Goal: Task Accomplishment & Management: Use online tool/utility

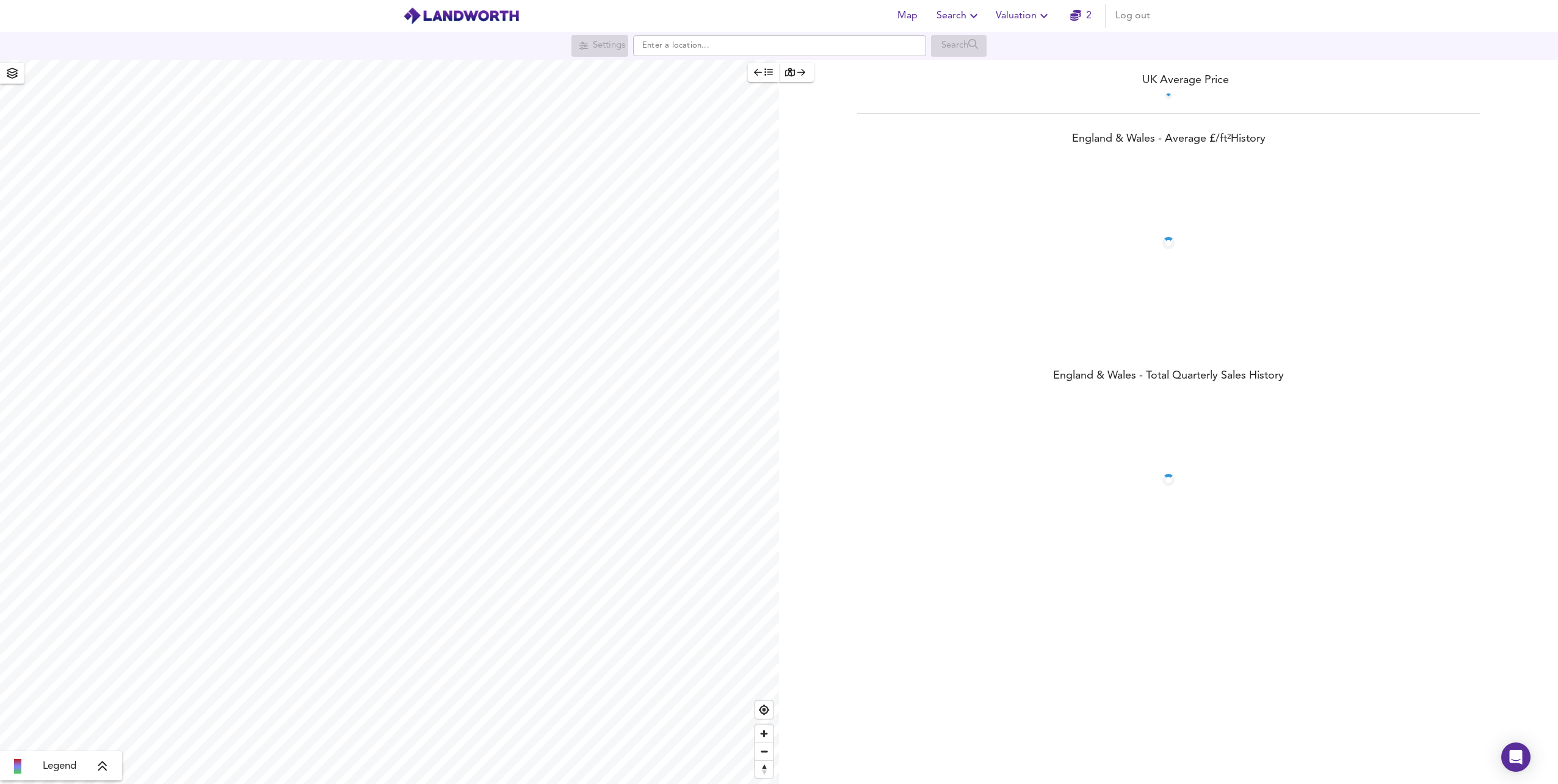
click at [1038, 19] on icon "button" at bounding box center [1043, 15] width 15 height 15
click at [1087, 11] on link "2" at bounding box center [1081, 16] width 22 height 17
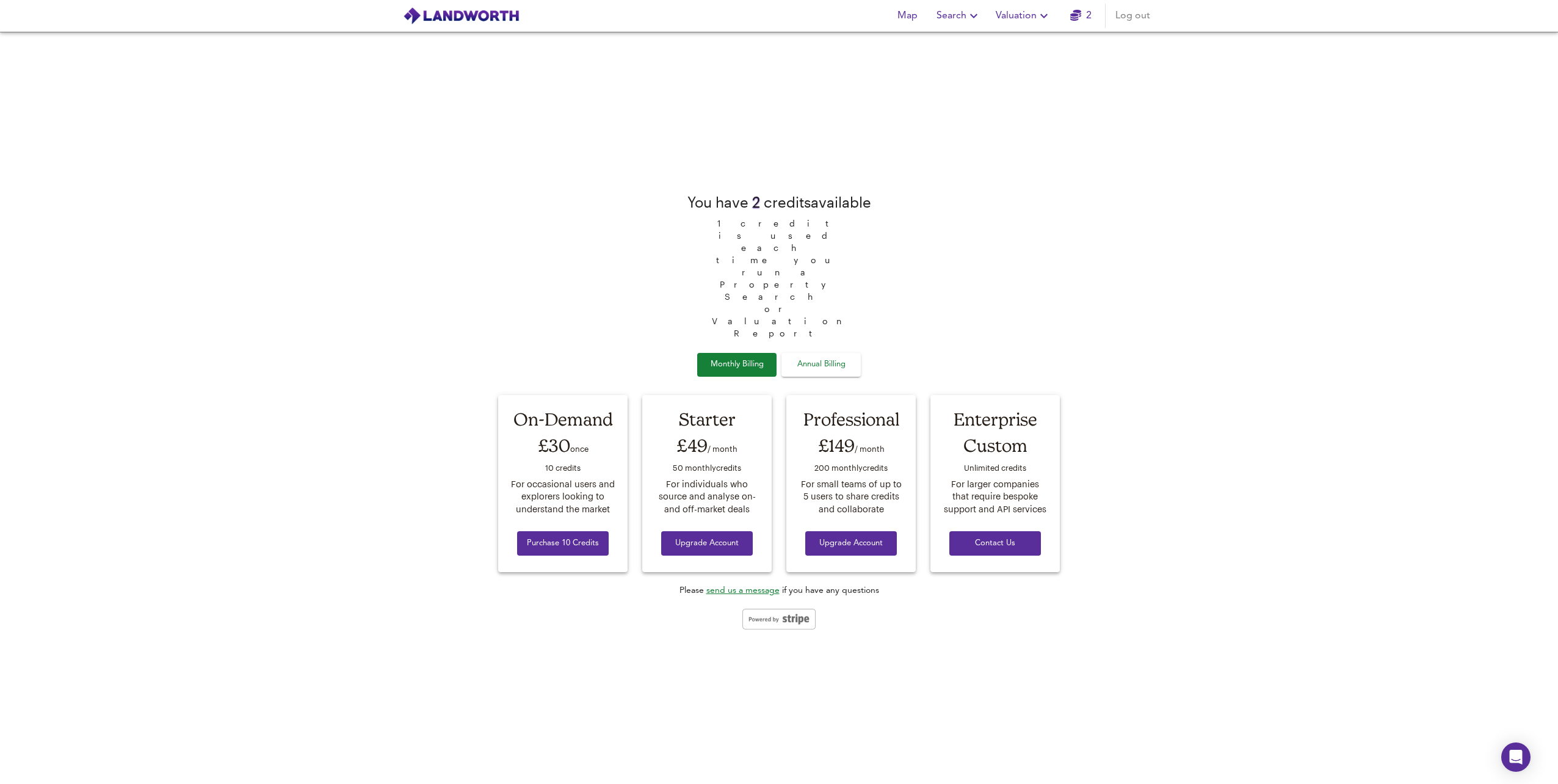
click at [851, 357] on span "Annual Billing" at bounding box center [821, 364] width 61 height 14
click at [755, 357] on span "Monthly Billing" at bounding box center [737, 364] width 61 height 14
click at [835, 357] on span "Annual Billing" at bounding box center [821, 364] width 61 height 14
click at [718, 357] on span "Monthly Billing" at bounding box center [737, 364] width 61 height 14
click at [1041, 10] on icon "button" at bounding box center [1043, 15] width 15 height 15
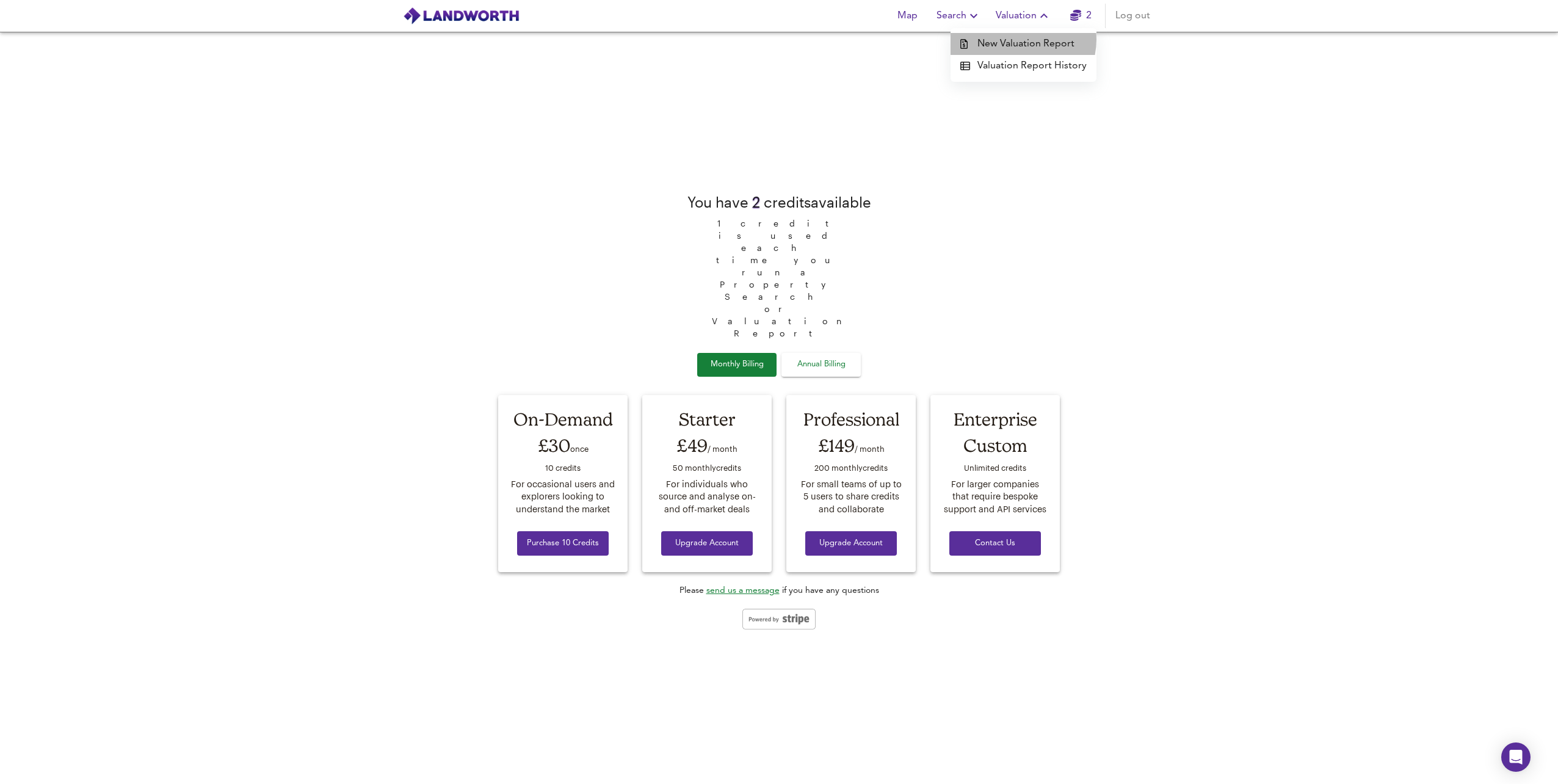
click at [1022, 40] on li "New Valuation Report" at bounding box center [1024, 44] width 146 height 22
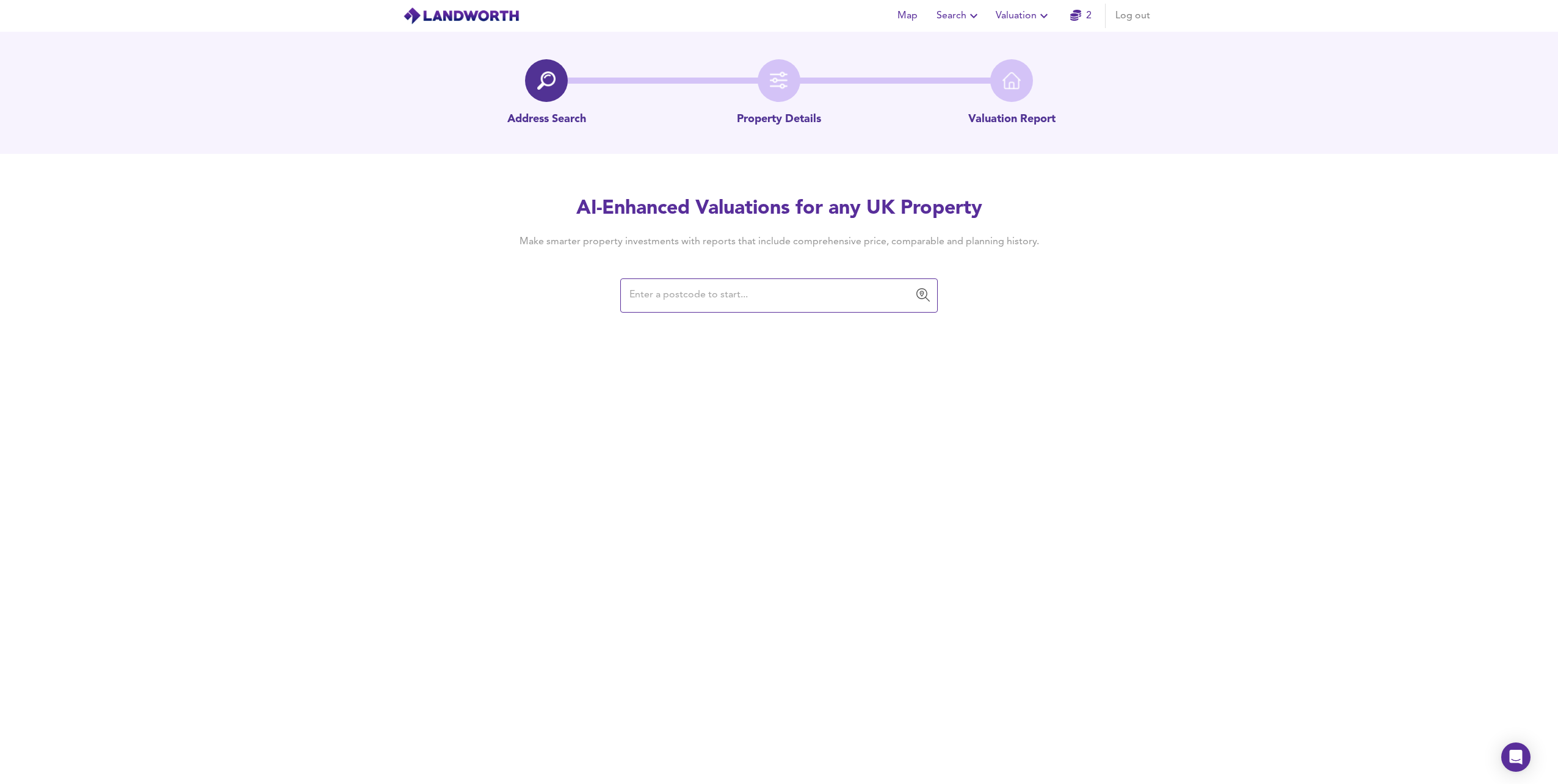
click at [667, 302] on input "text" at bounding box center [769, 295] width 288 height 23
click at [681, 296] on input "ch41" at bounding box center [769, 295] width 288 height 23
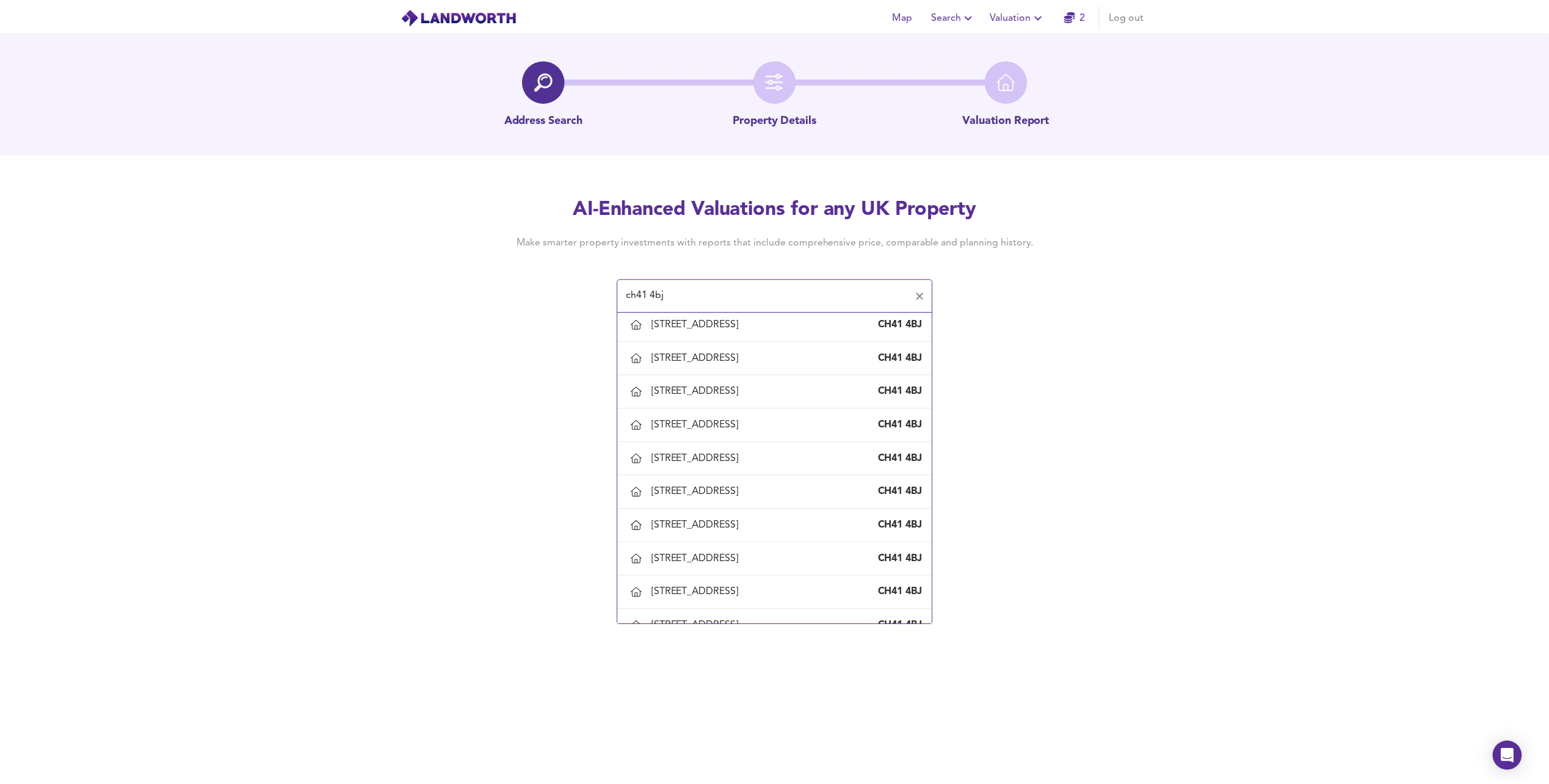
scroll to position [997, 0]
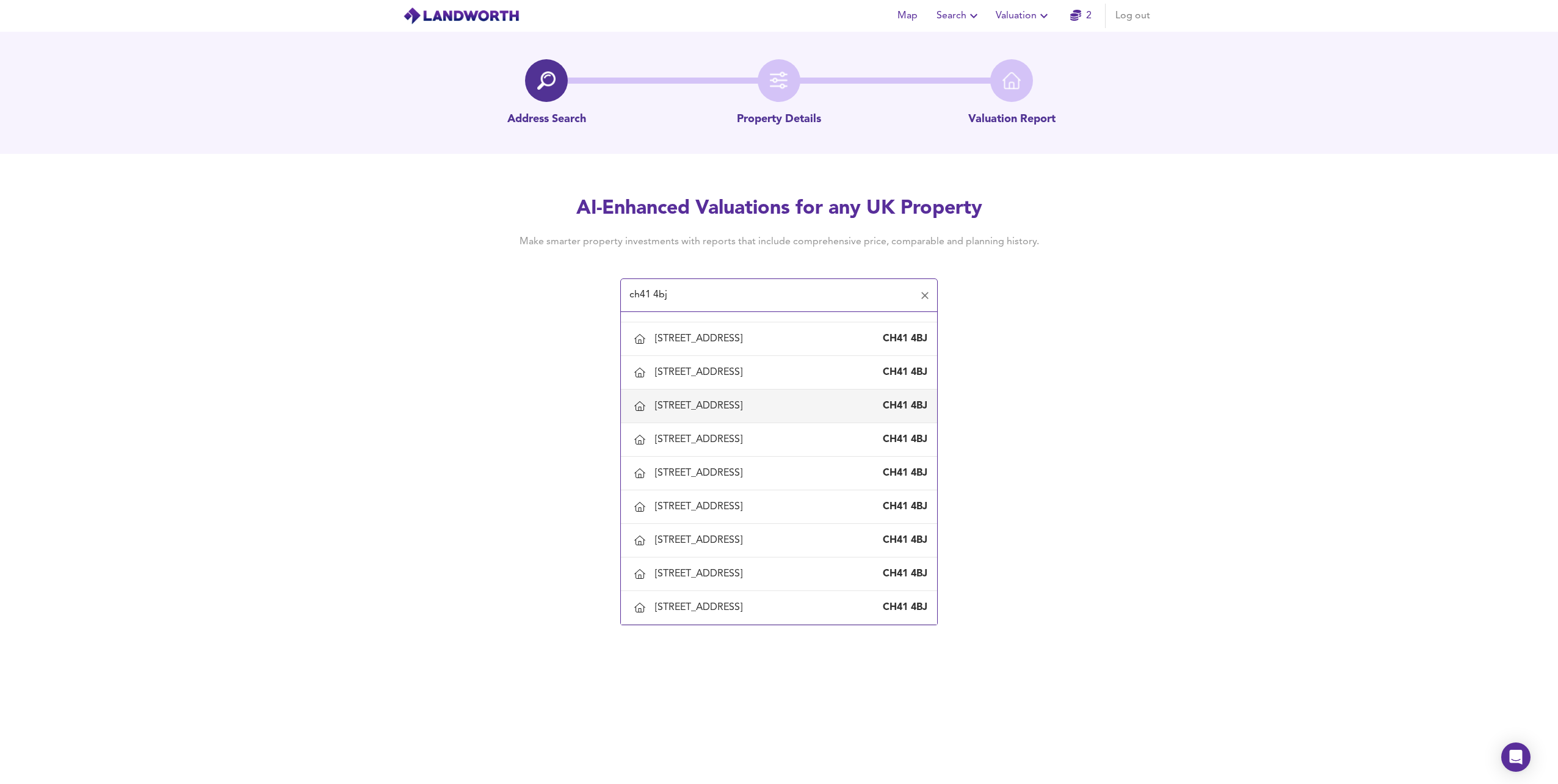
click at [692, 401] on div "[STREET_ADDRESS]" at bounding box center [700, 406] width 92 height 13
type input "[STREET_ADDRESS]"
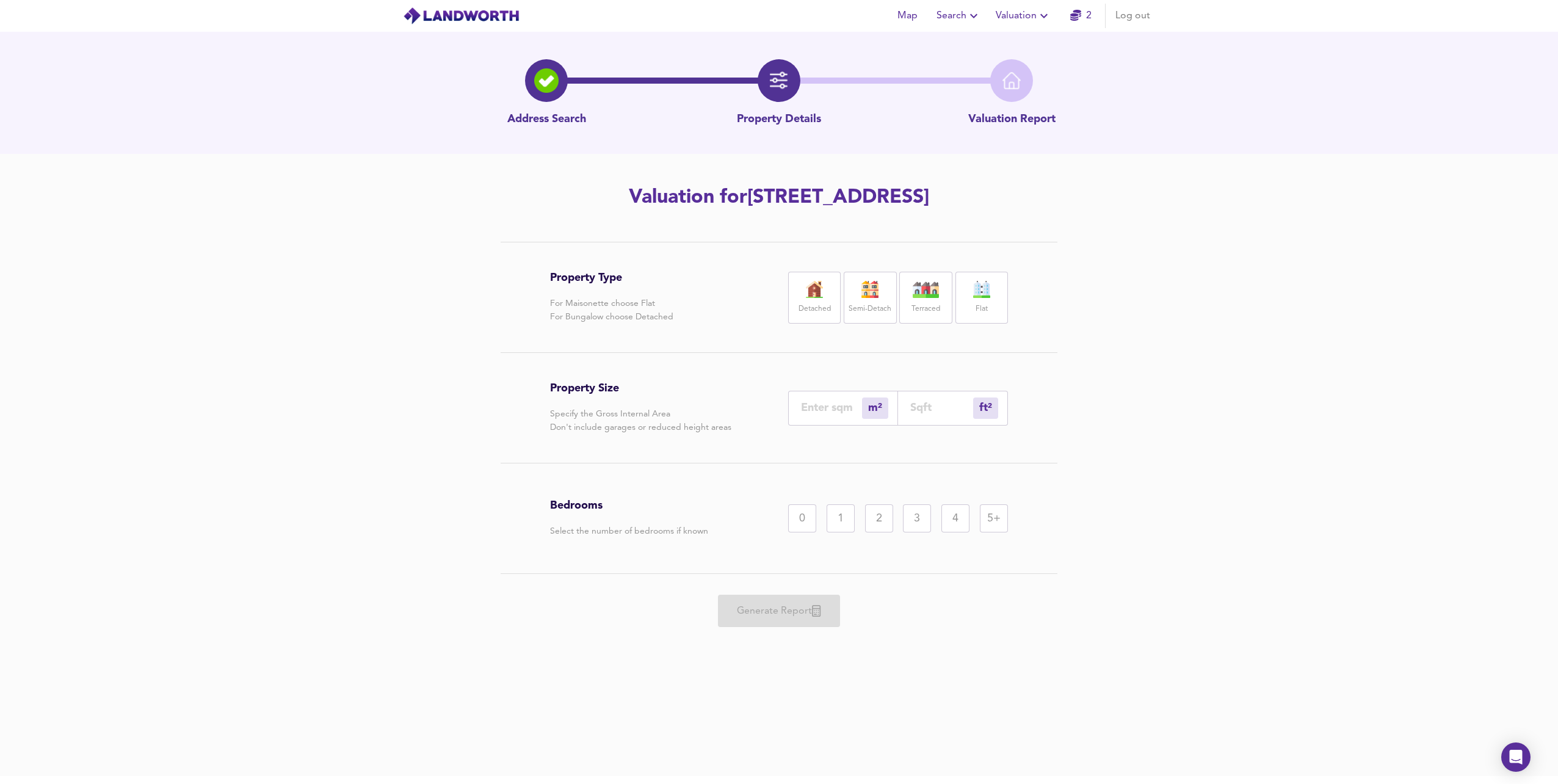
drag, startPoint x: 920, startPoint y: 288, endPoint x: 918, endPoint y: 296, distance: 8.2
click at [920, 290] on img at bounding box center [926, 289] width 30 height 17
click at [814, 413] on input "number" at bounding box center [832, 408] width 61 height 13
click at [918, 400] on div "ft² sqft" at bounding box center [953, 408] width 110 height 35
click at [918, 401] on input "number" at bounding box center [941, 408] width 63 height 13
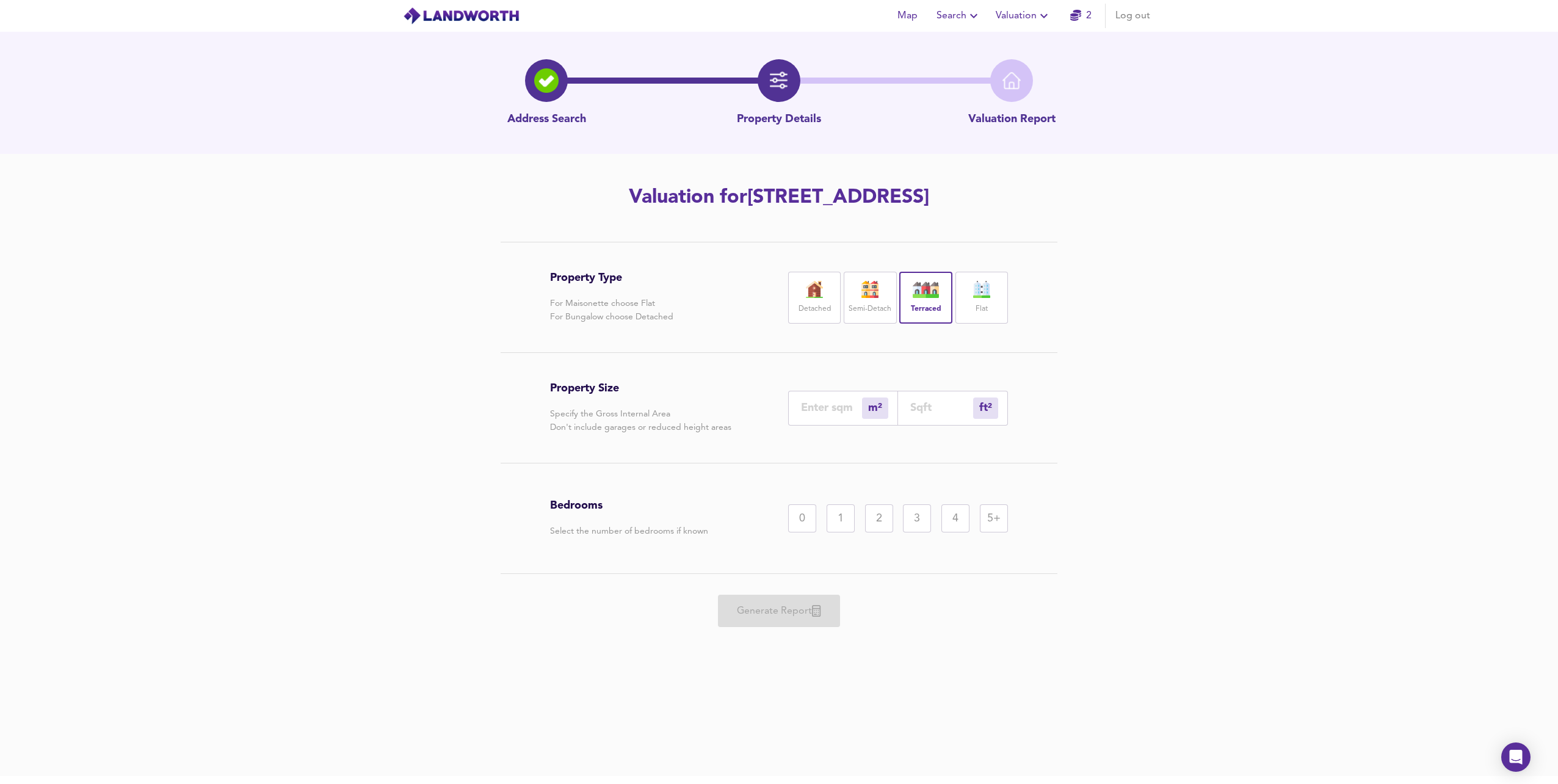
type input "1"
type input "8"
type input "81"
type input "76"
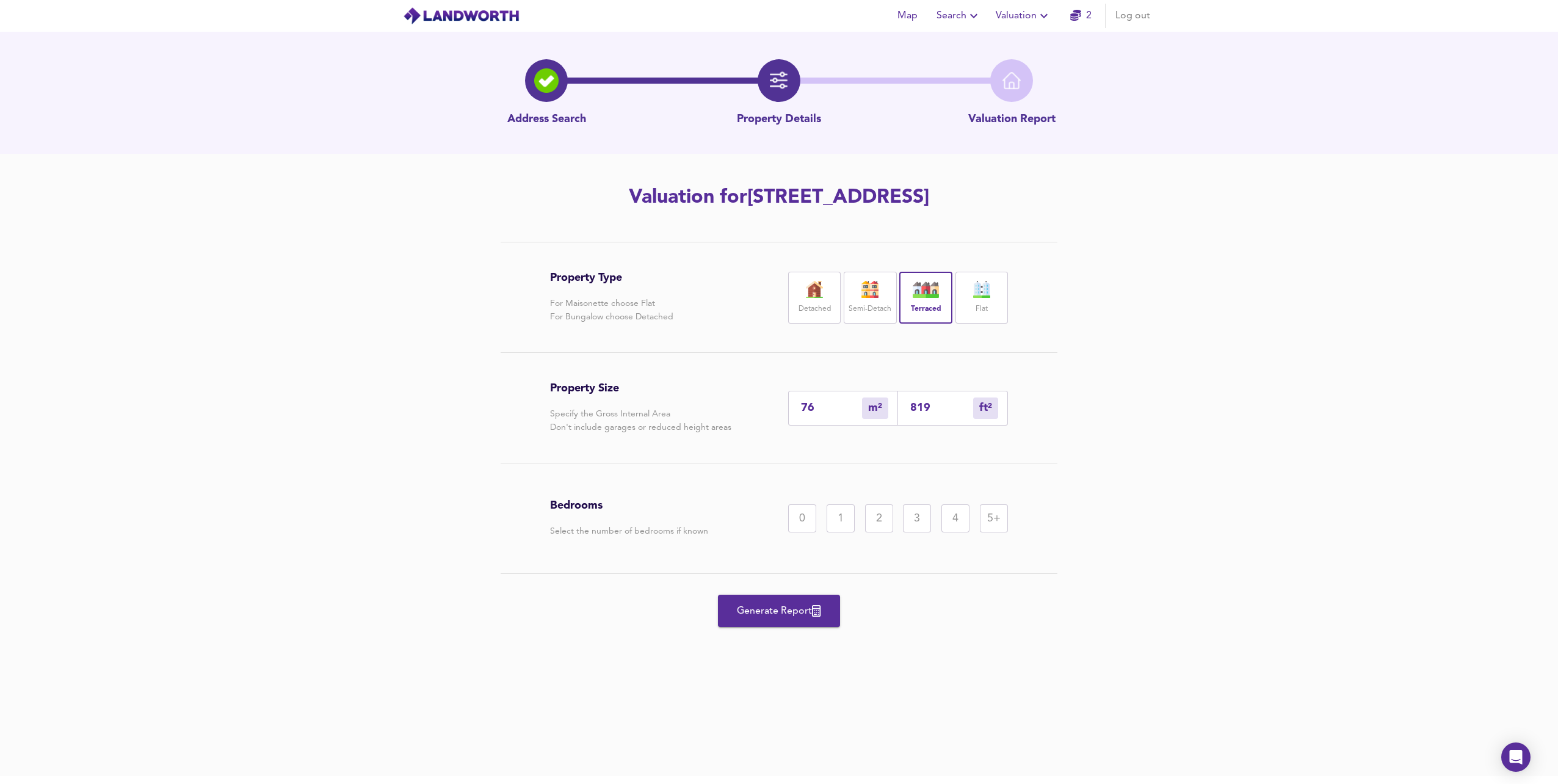
type input "819"
click at [906, 514] on div "3" at bounding box center [917, 518] width 28 height 28
click at [789, 605] on span "Generate Report" at bounding box center [779, 611] width 98 height 17
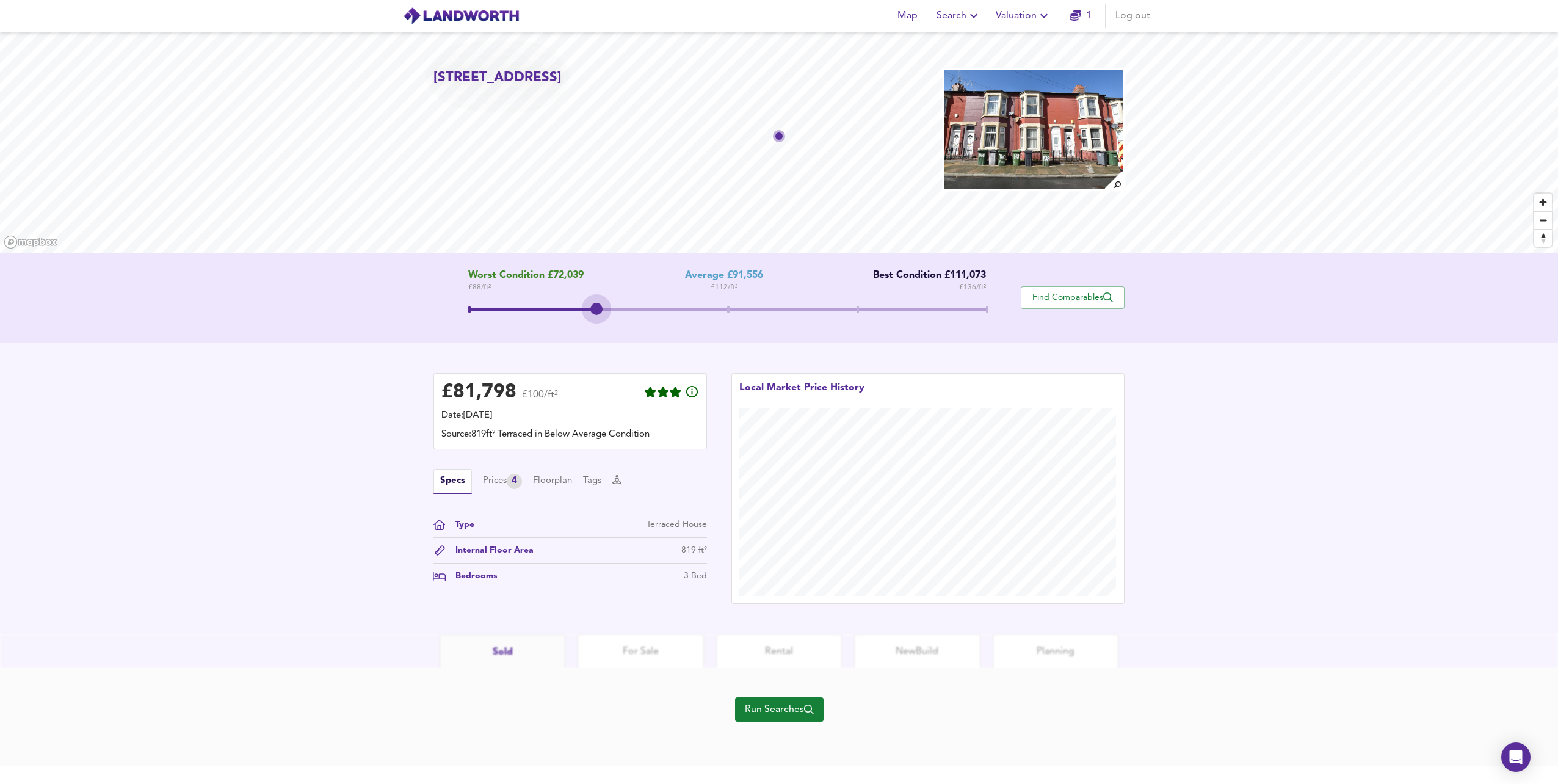
drag, startPoint x: 723, startPoint y: 312, endPoint x: 636, endPoint y: 328, distance: 88.5
click at [636, 325] on div "Worst Condition £72,039 £ 88 / ft² Average £91,556 £ 112 / ft² Best Condition £…" at bounding box center [727, 298] width 587 height 56
click at [503, 481] on div "Prices 4" at bounding box center [503, 481] width 39 height 15
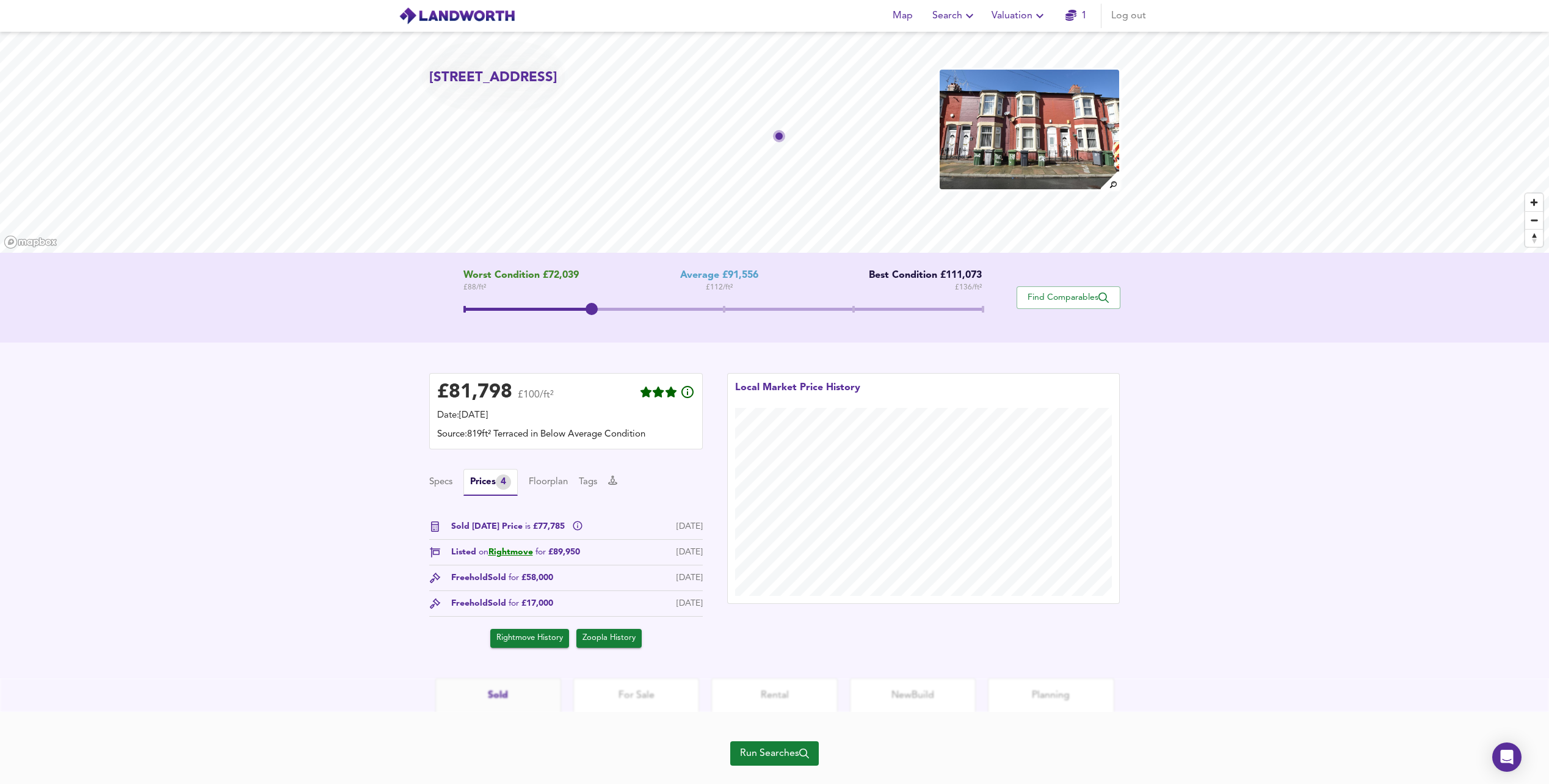
click at [782, 752] on span "Run Searches" at bounding box center [774, 753] width 69 height 17
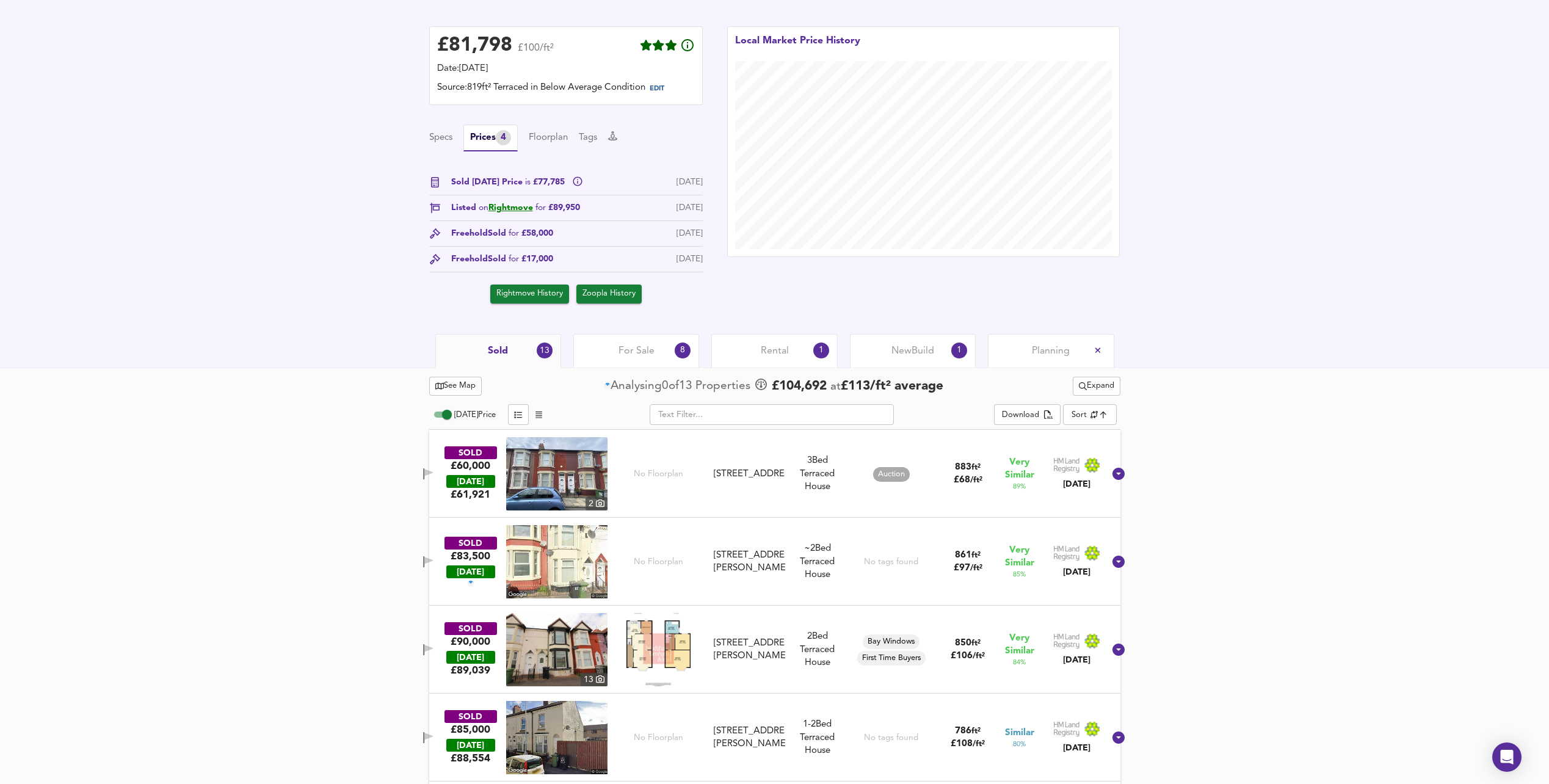
scroll to position [366, 0]
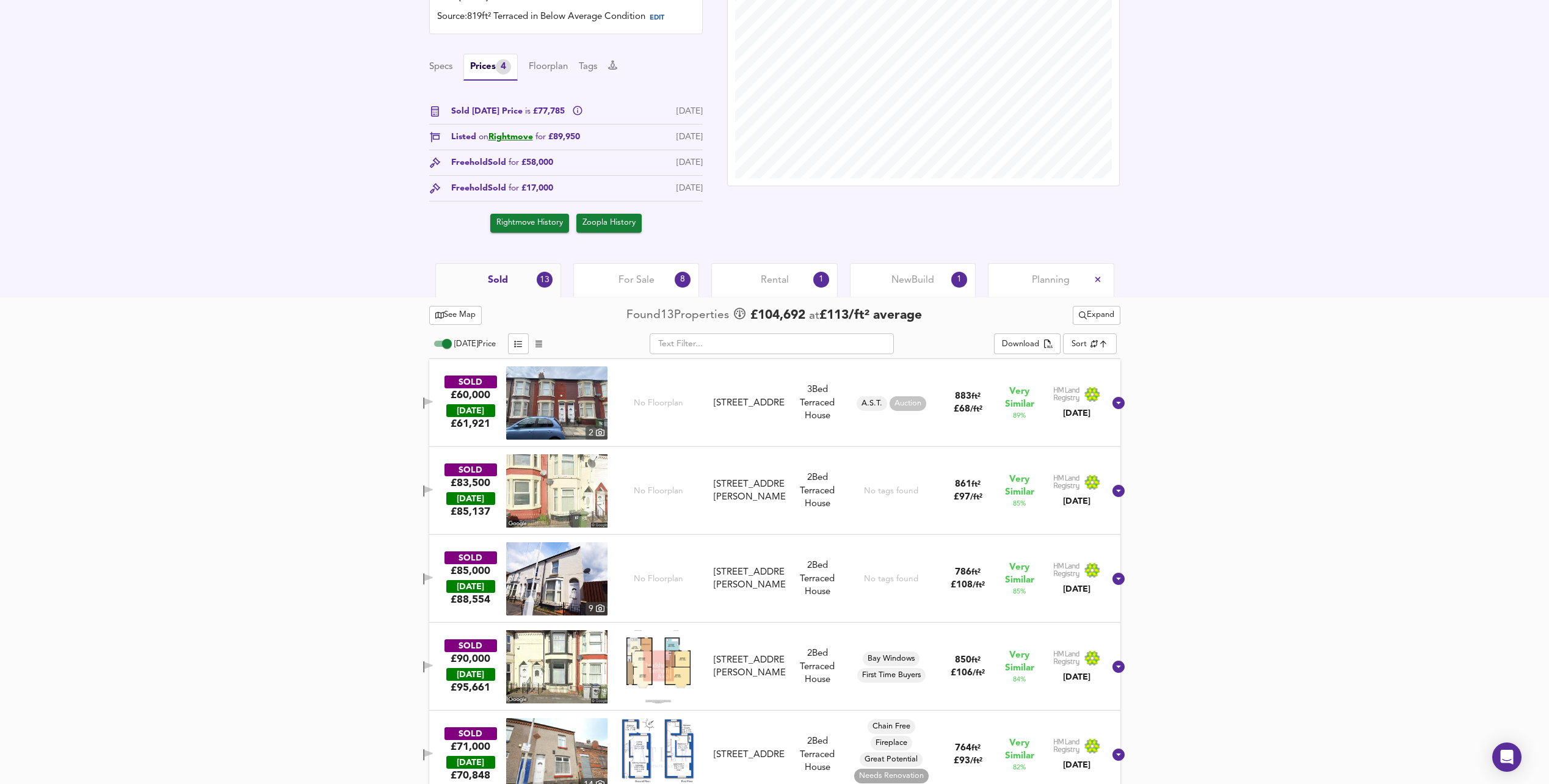
click at [903, 405] on span "Auction" at bounding box center [908, 403] width 37 height 11
type input "Auction"
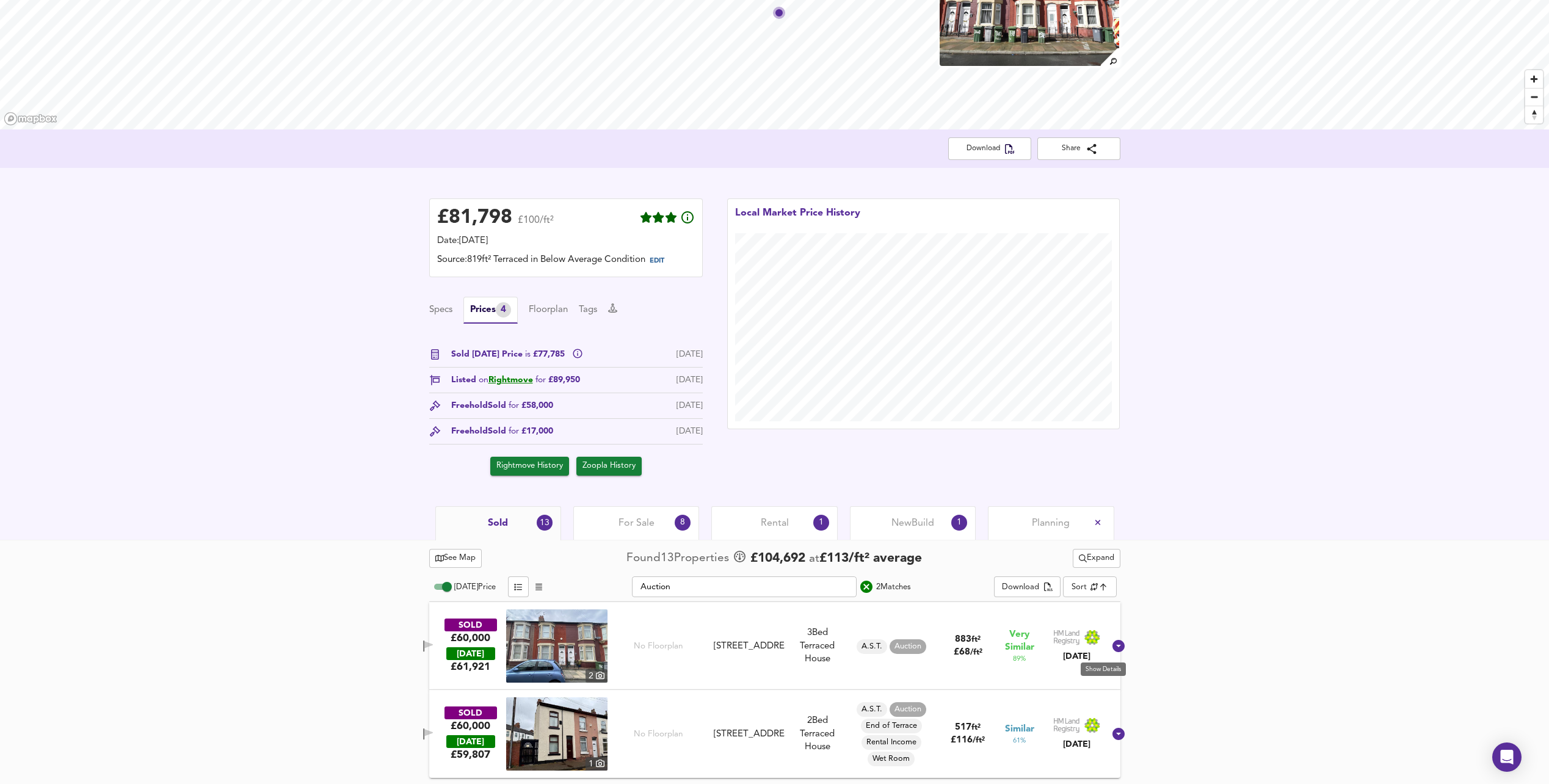
click at [1113, 646] on icon at bounding box center [1118, 645] width 12 height 12
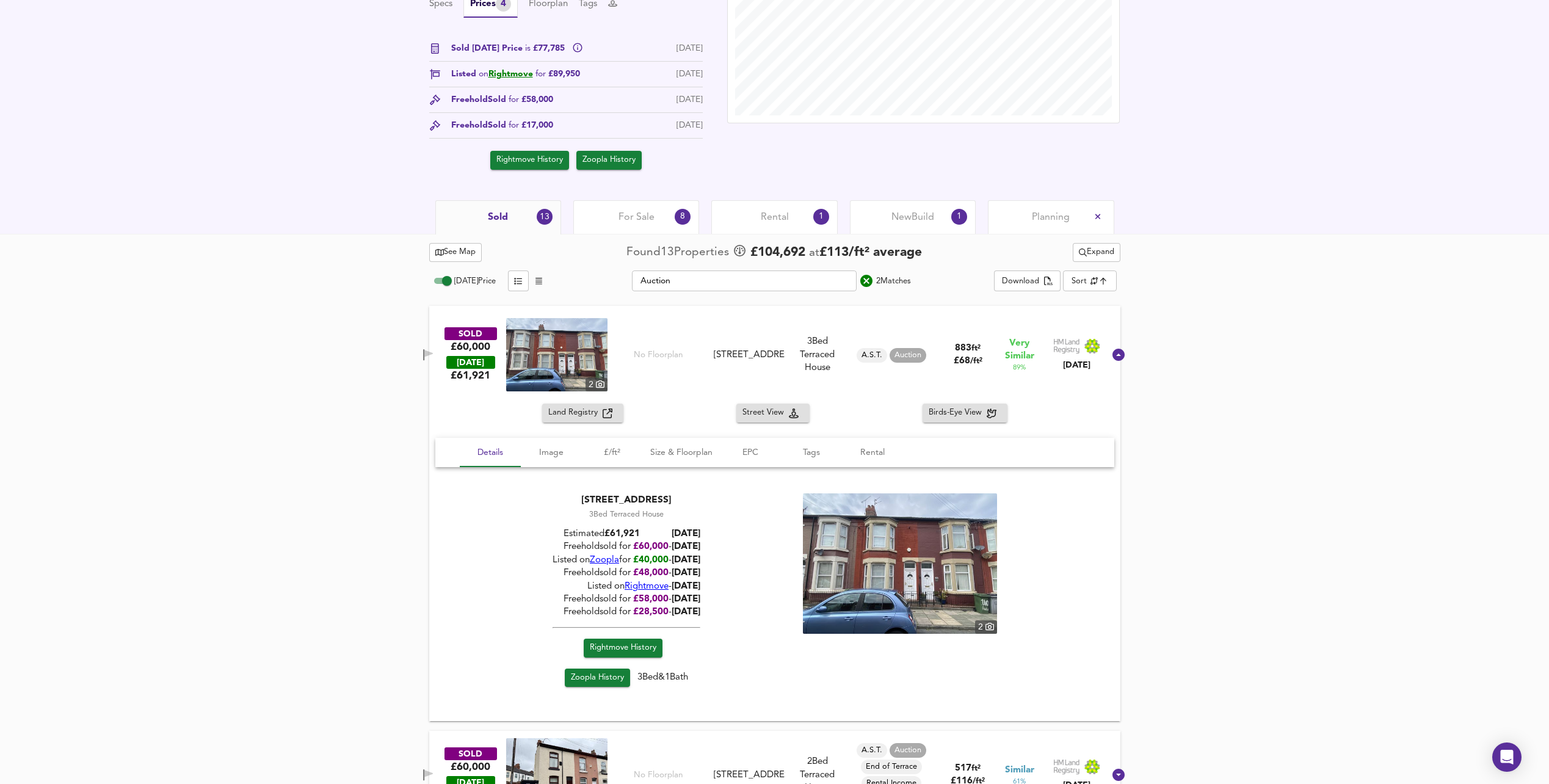
scroll to position [471, 0]
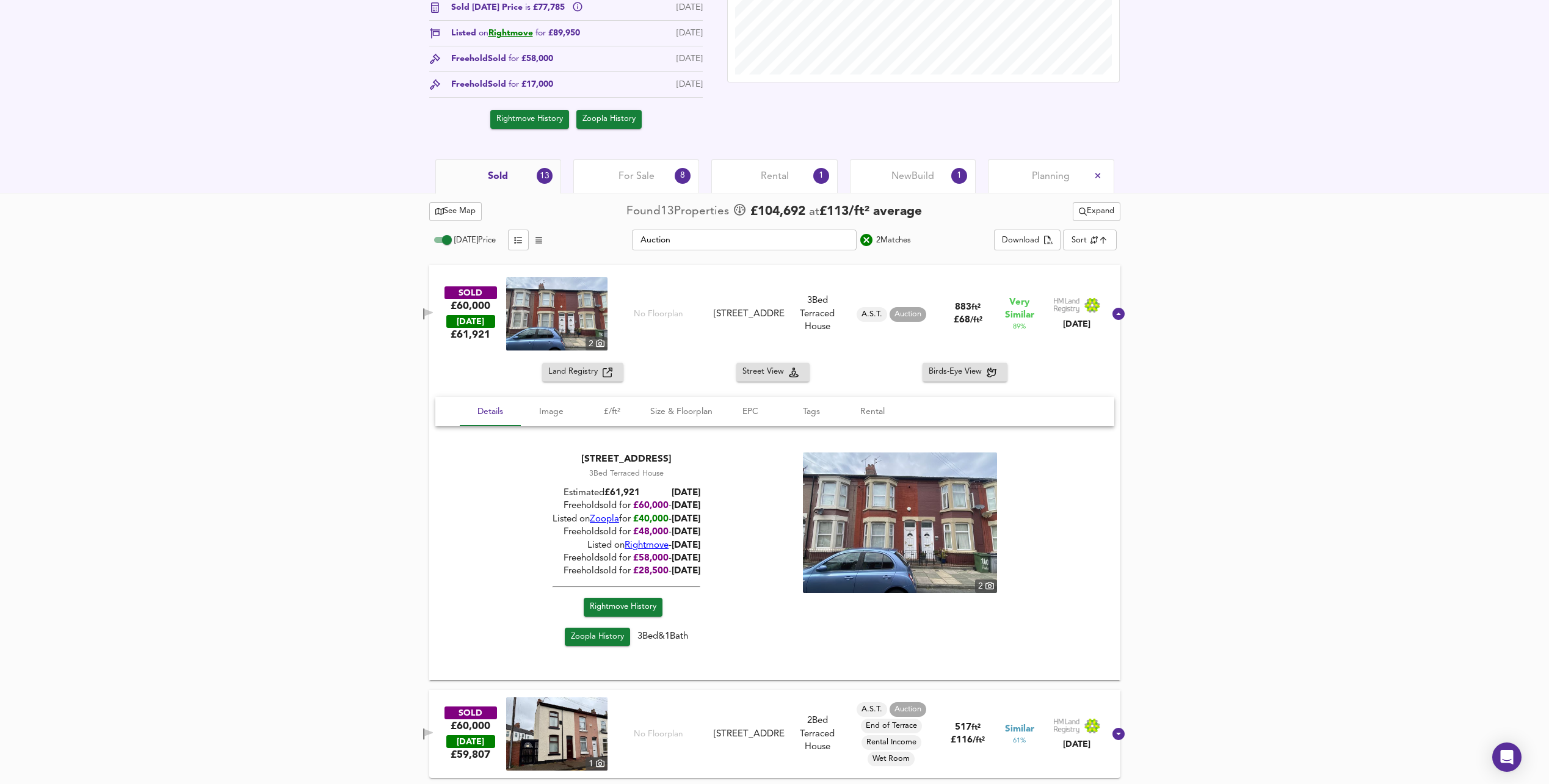
click at [597, 518] on span "Zoopla" at bounding box center [604, 519] width 29 height 9
click at [1113, 318] on icon at bounding box center [1118, 313] width 12 height 12
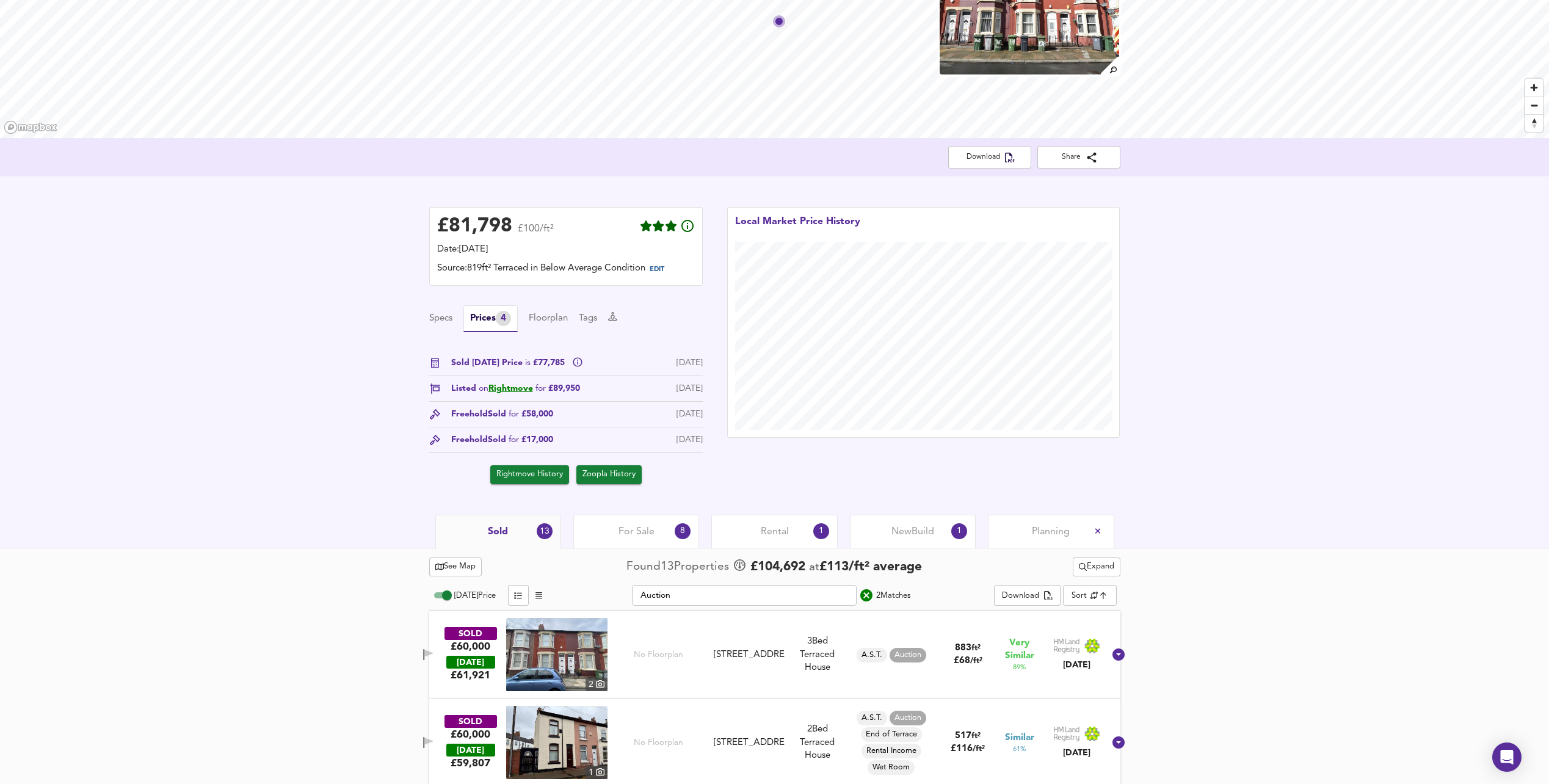
scroll to position [124, 0]
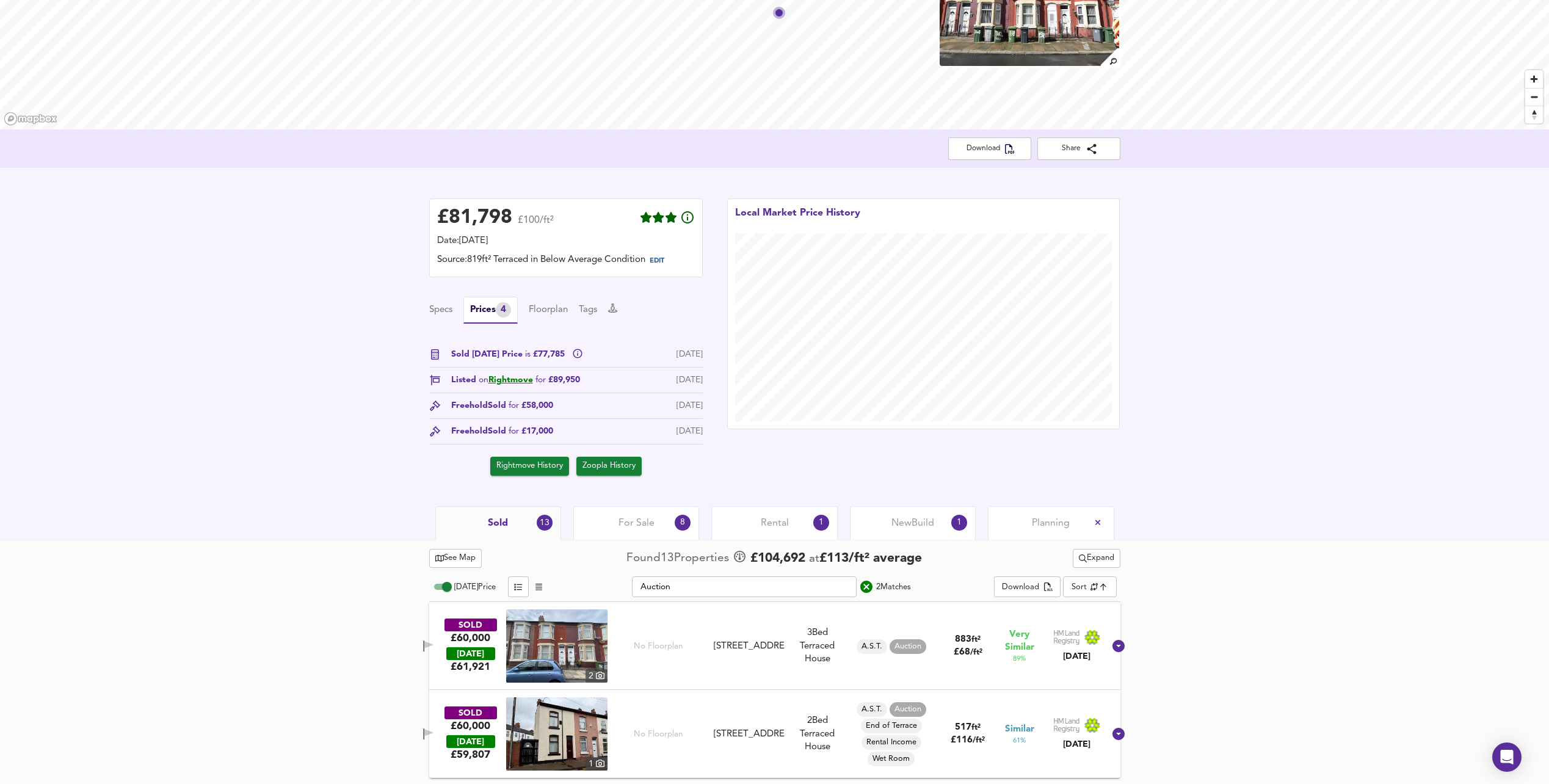
click at [659, 520] on div "For Sale 8" at bounding box center [636, 522] width 126 height 34
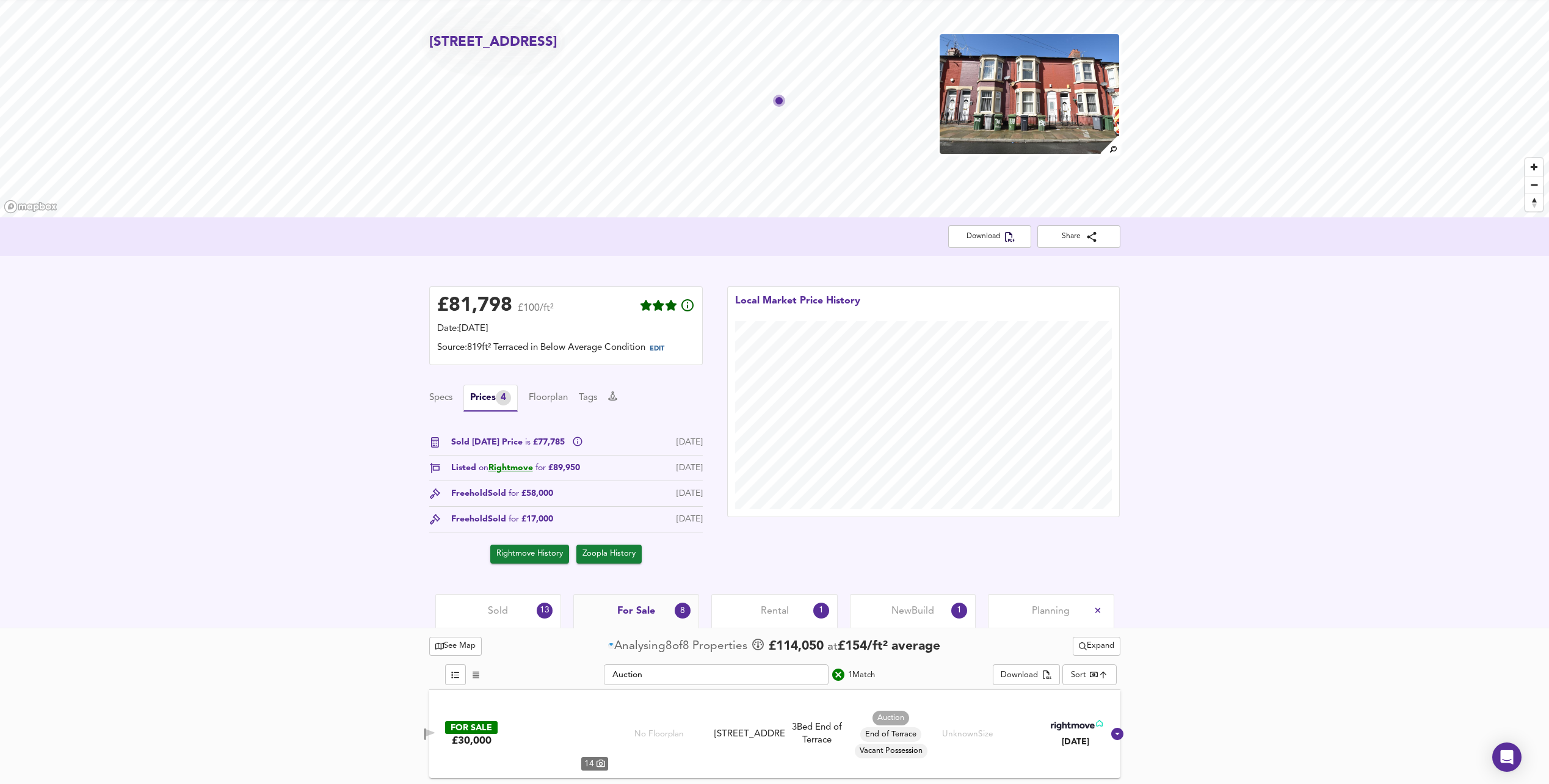
scroll to position [36, 0]
click at [491, 608] on span "Sold" at bounding box center [498, 610] width 20 height 13
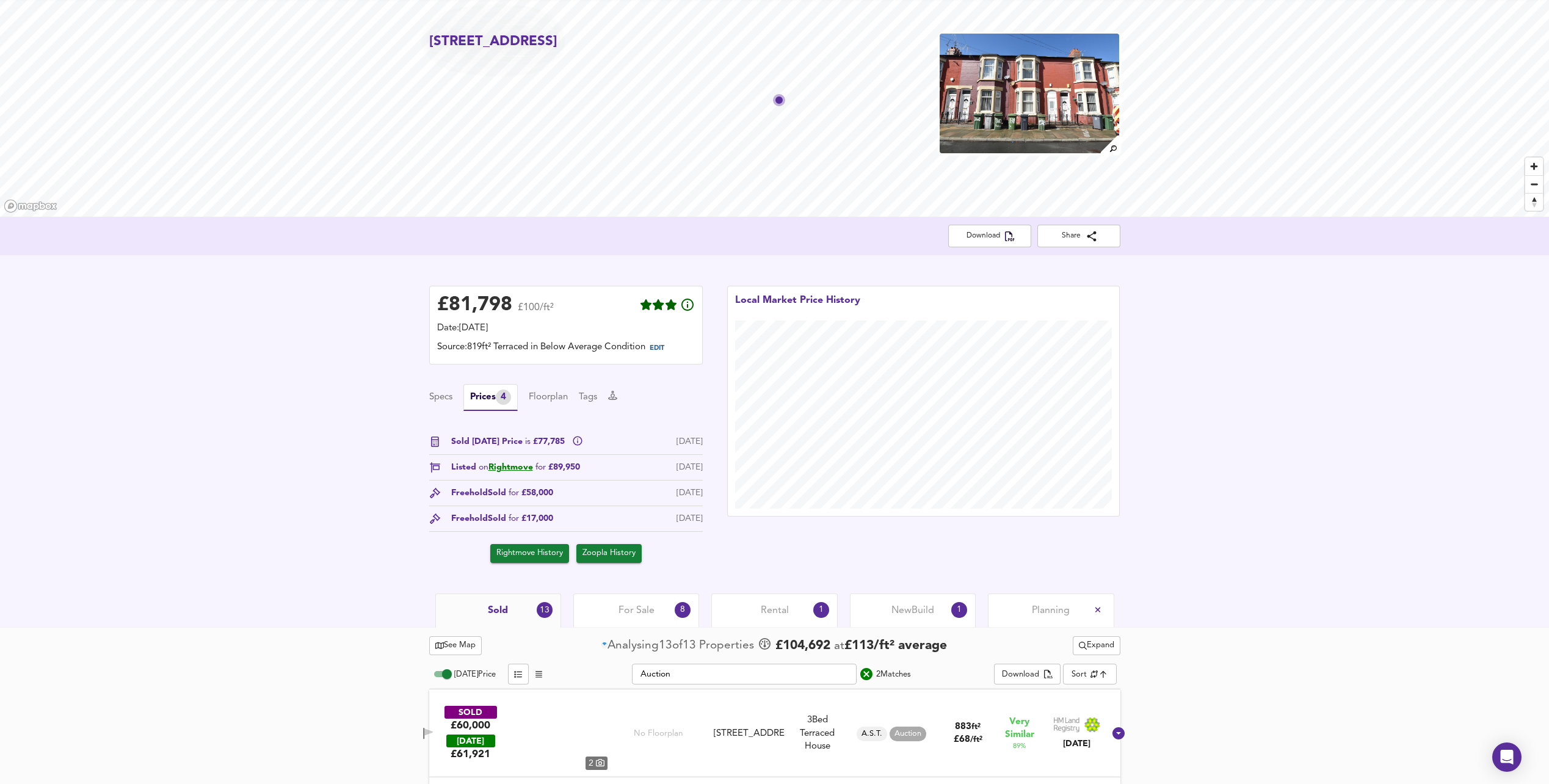
scroll to position [124, 0]
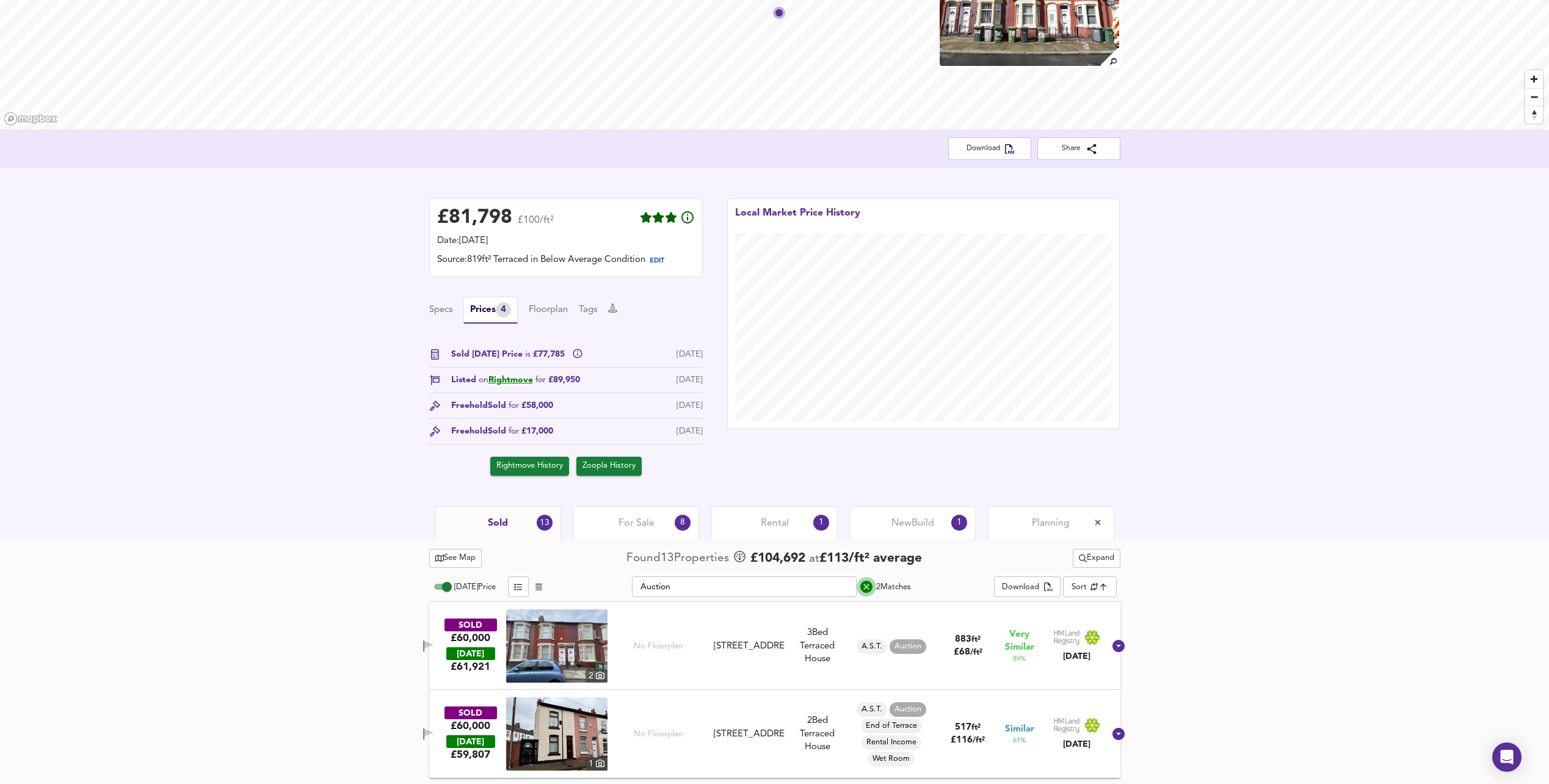
click at [868, 584] on icon "search" at bounding box center [866, 586] width 15 height 15
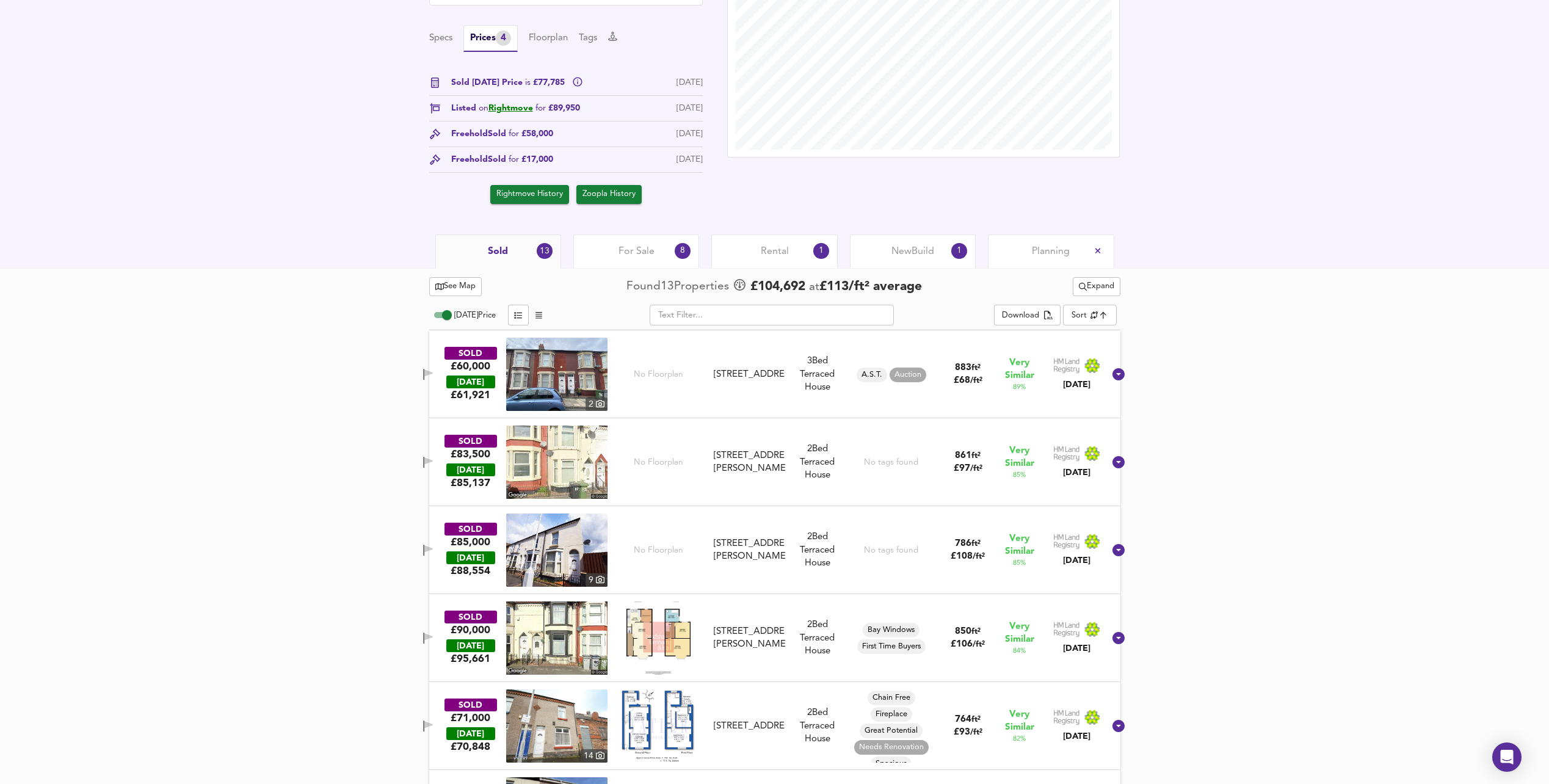
scroll to position [490, 0]
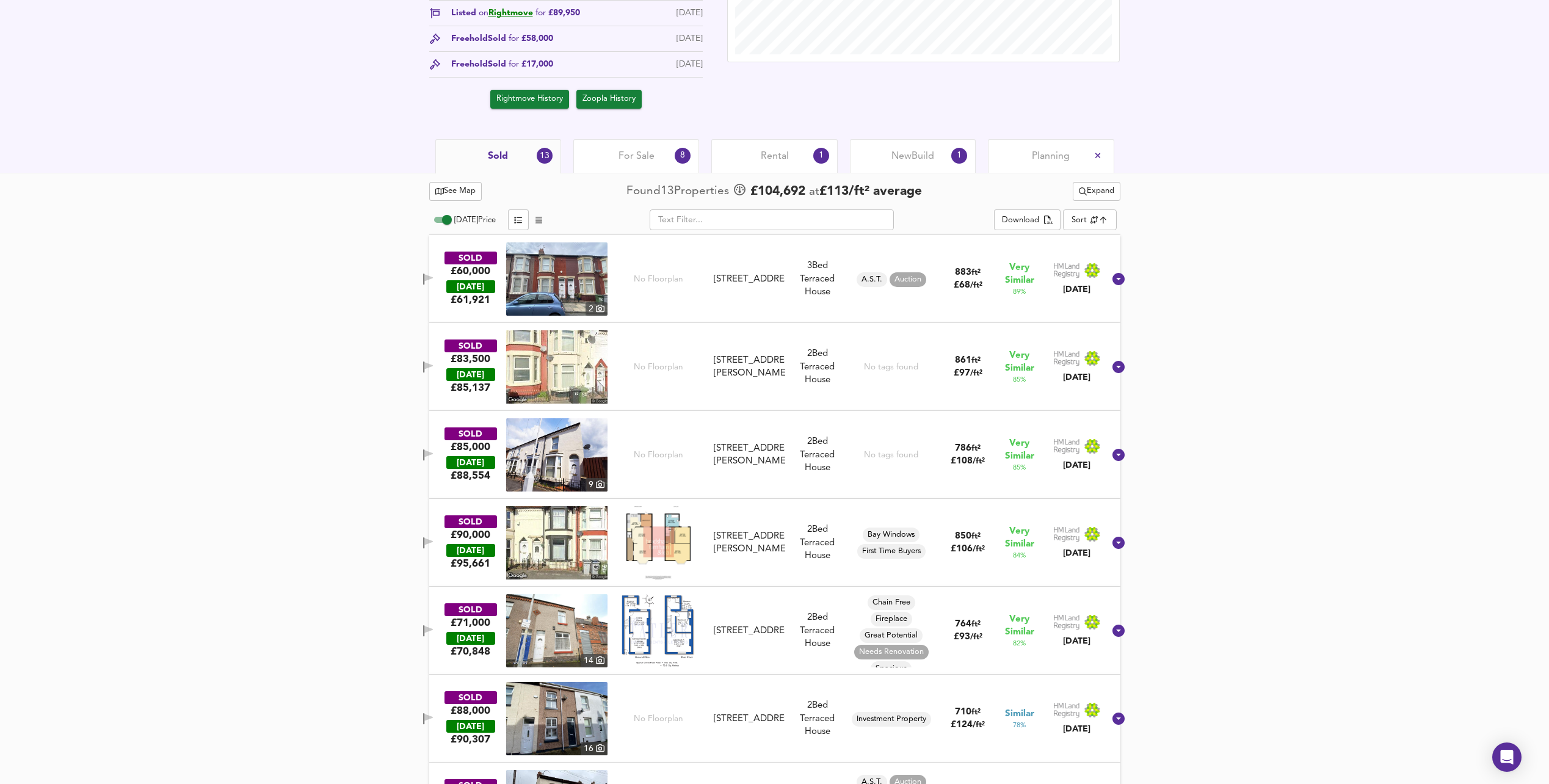
click at [433, 366] on icon "button" at bounding box center [428, 366] width 8 height 8
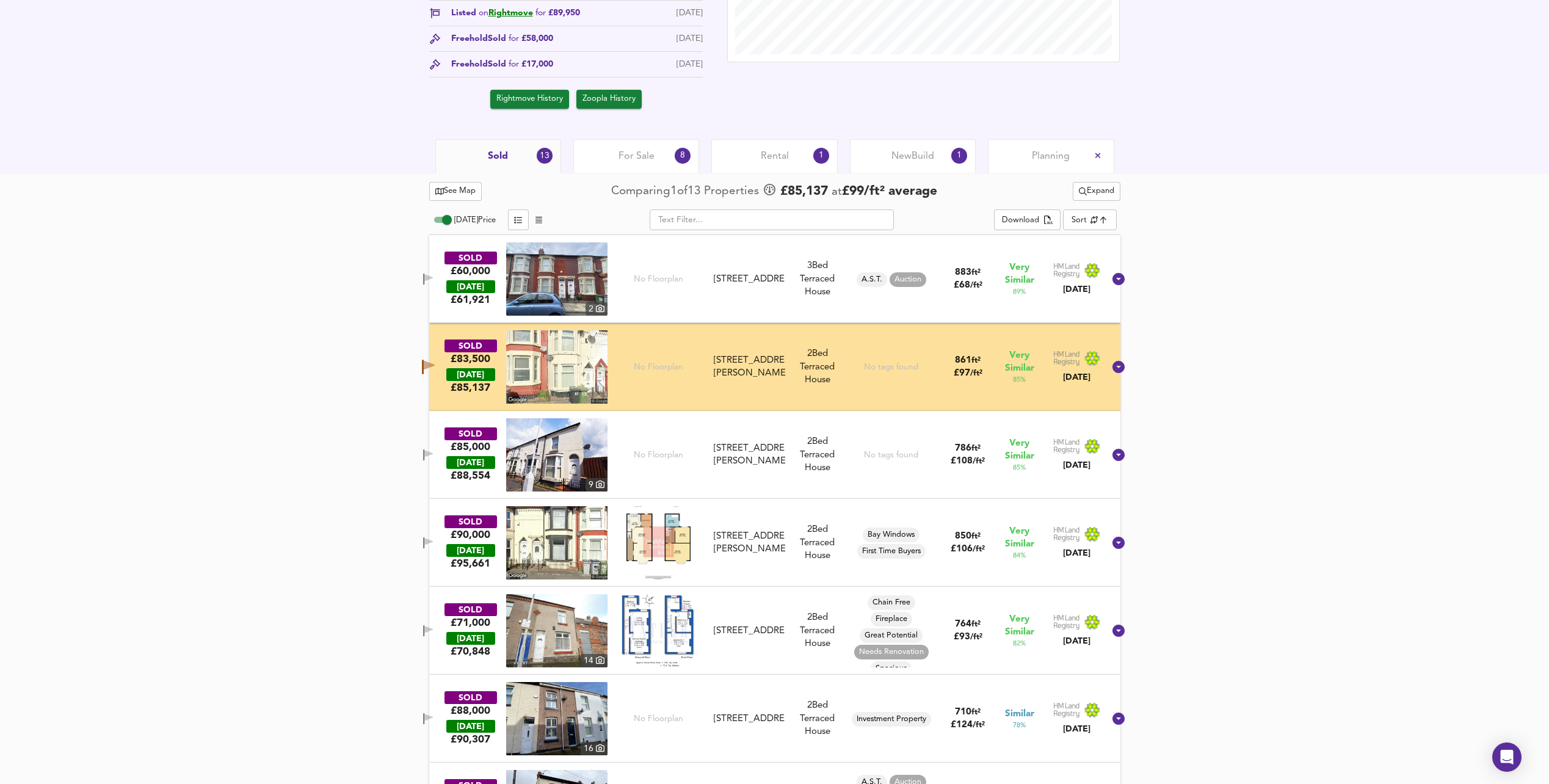
click at [434, 456] on icon "button" at bounding box center [428, 455] width 10 height 11
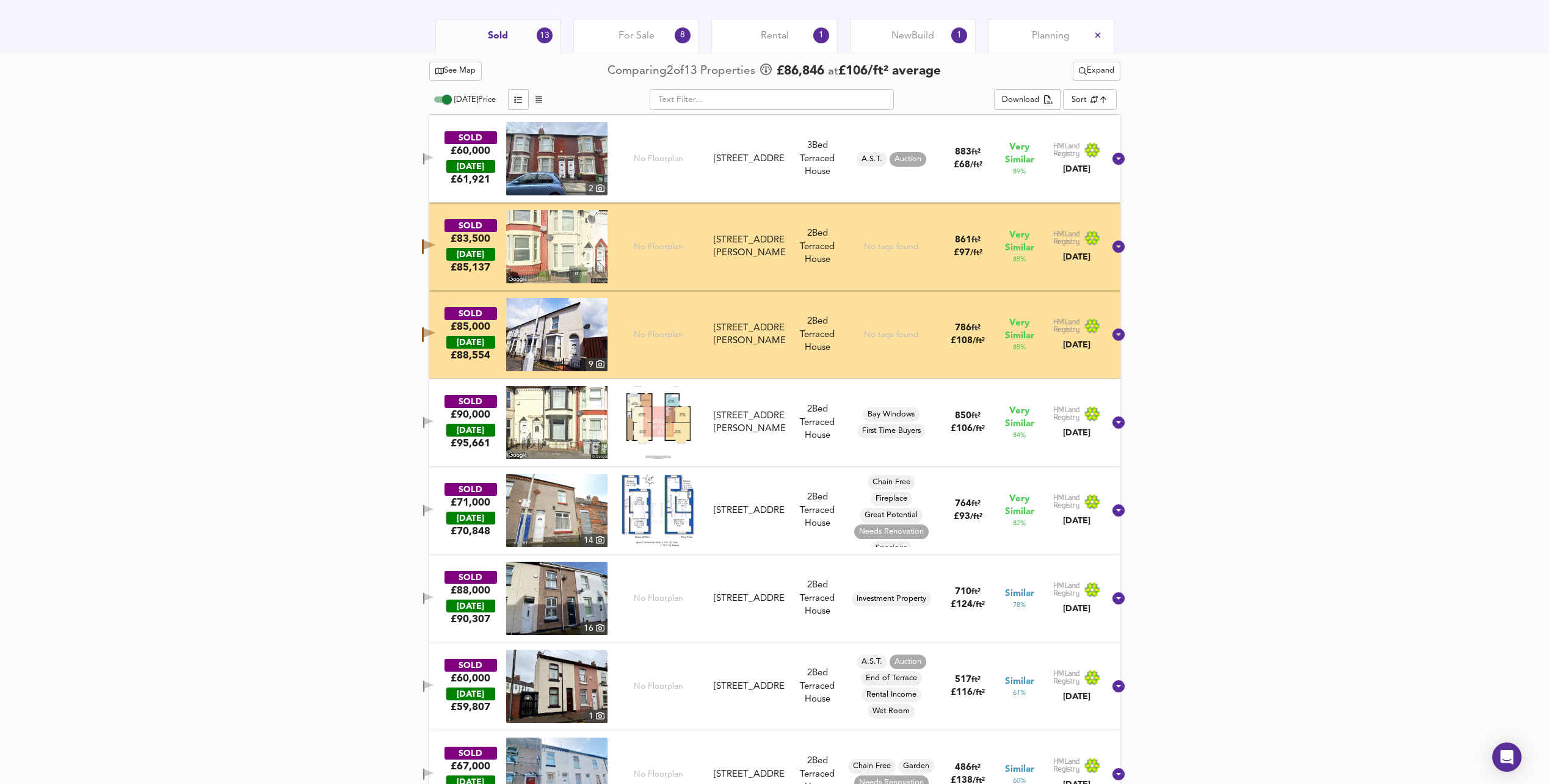
scroll to position [612, 0]
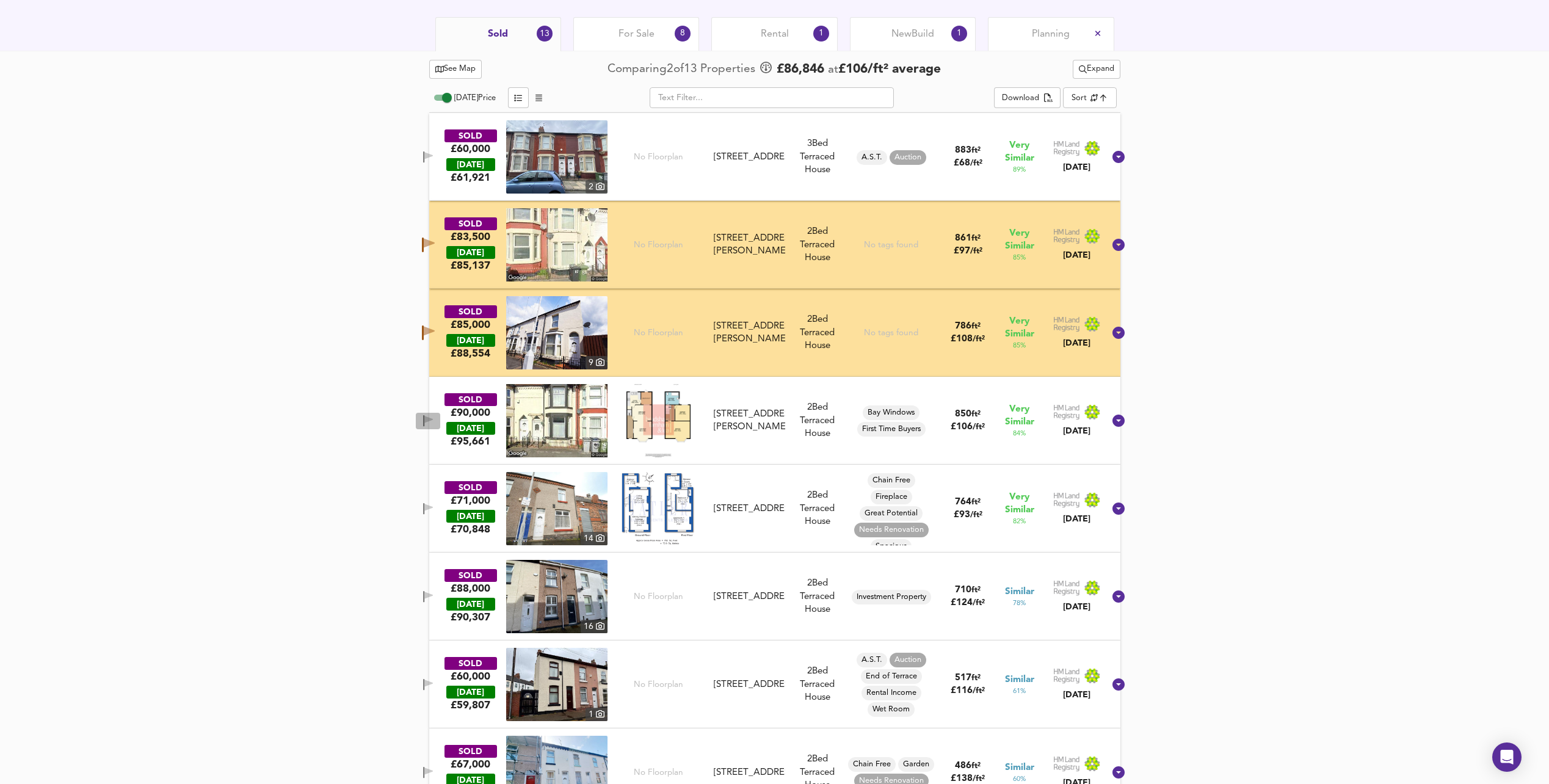
click at [433, 418] on icon "button" at bounding box center [428, 420] width 8 height 8
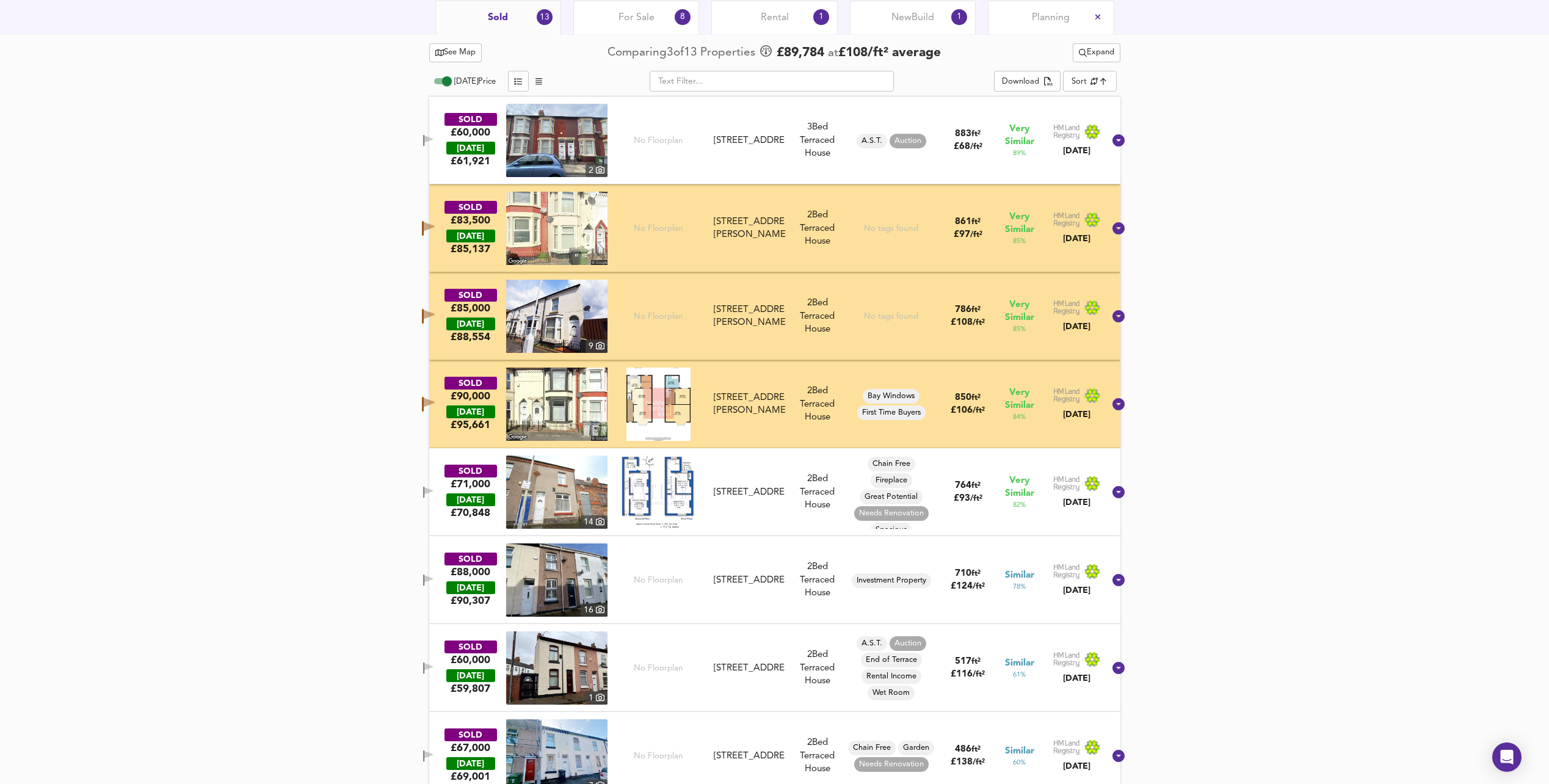
scroll to position [603, 0]
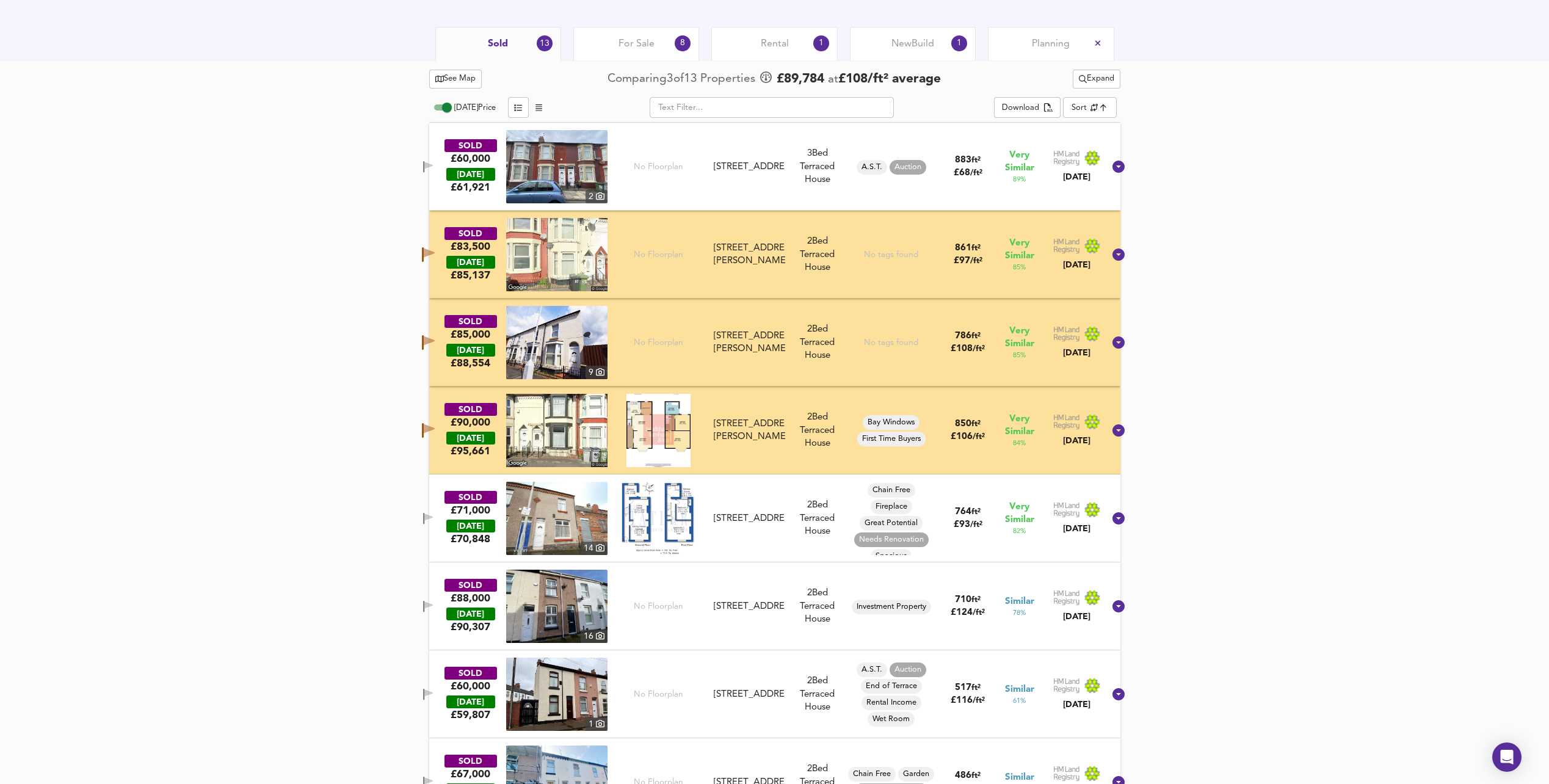
click at [433, 166] on icon "button" at bounding box center [428, 165] width 8 height 8
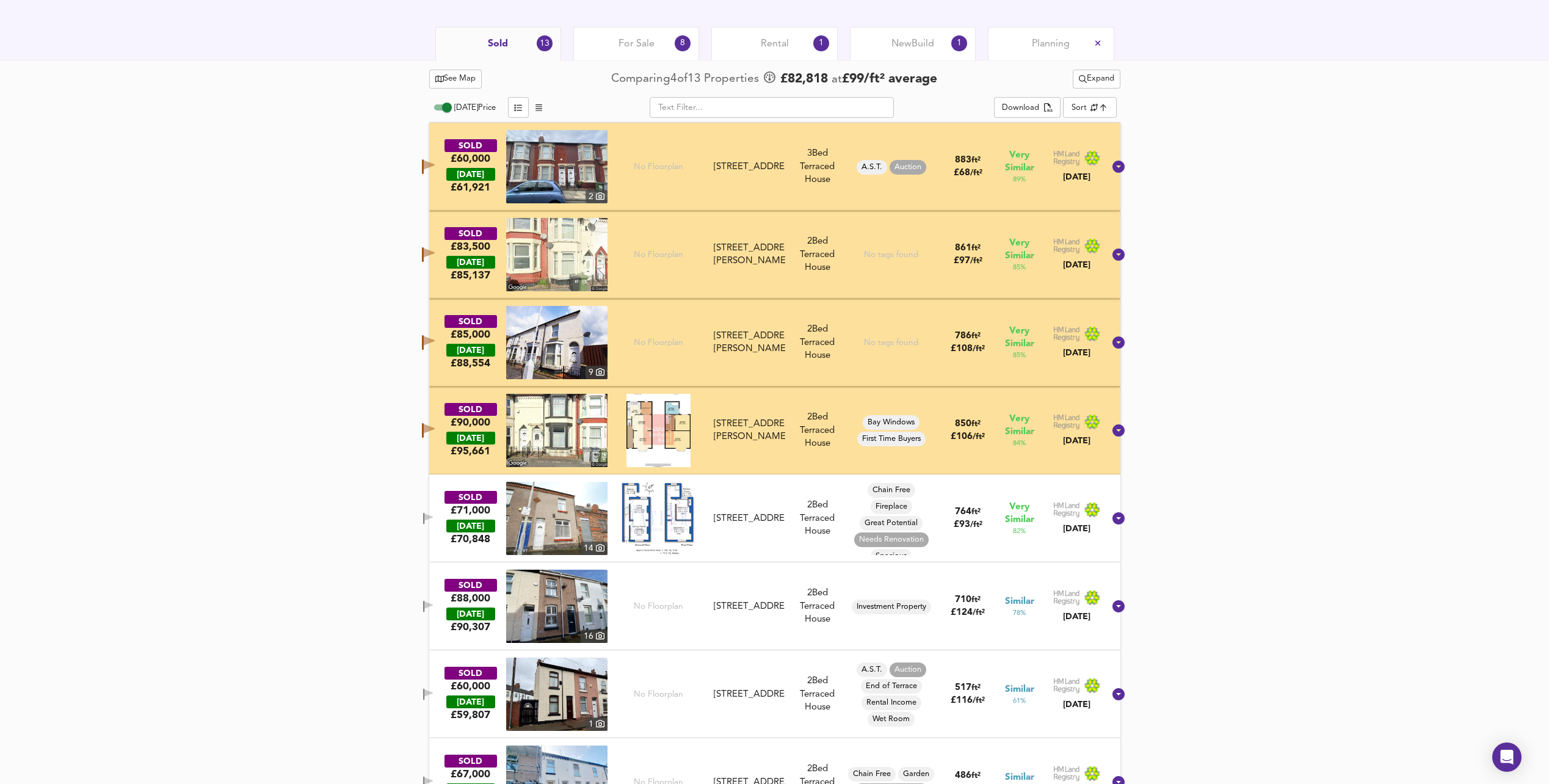
click at [435, 166] on icon "button" at bounding box center [429, 165] width 11 height 9
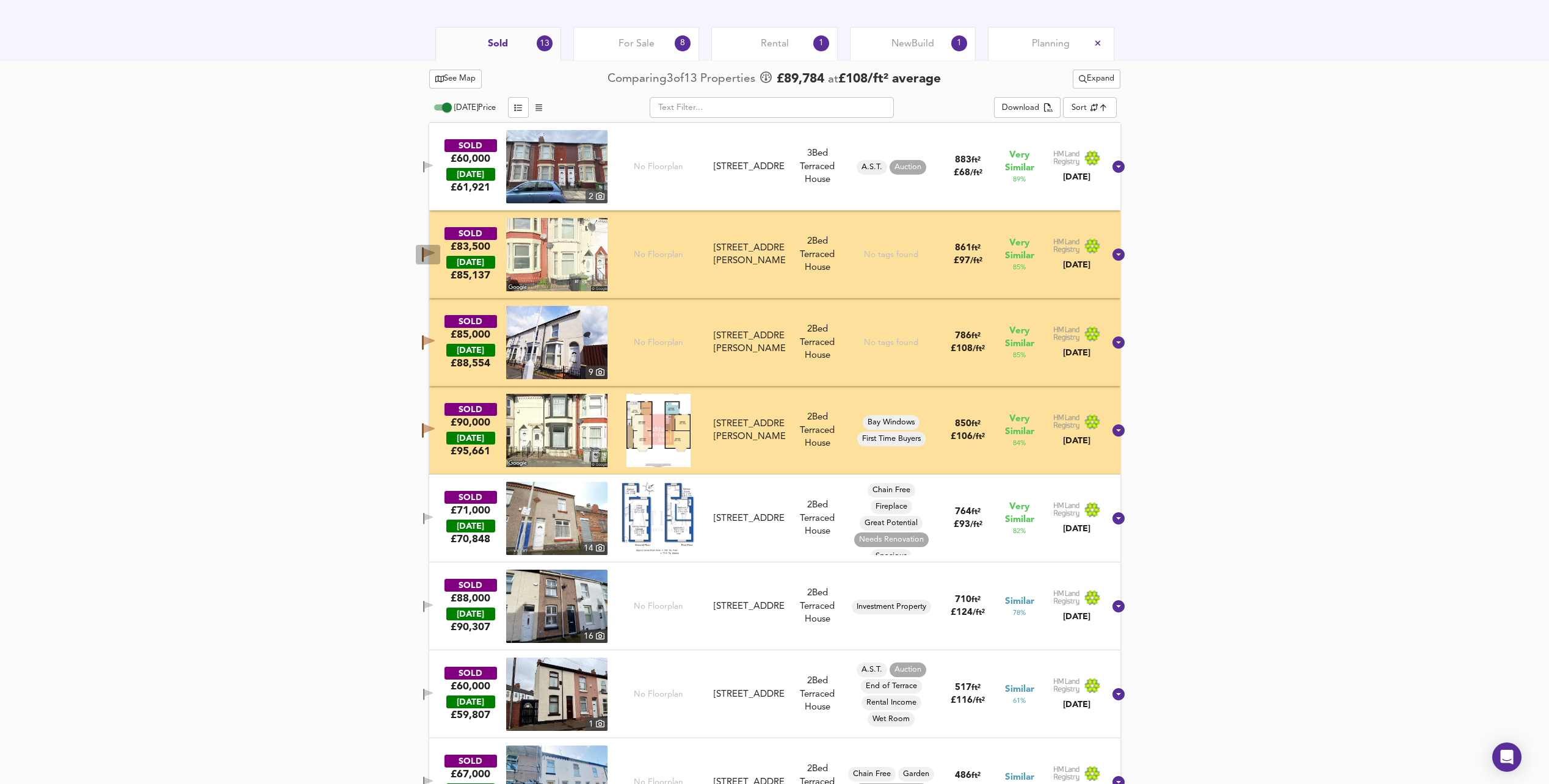
click at [435, 252] on icon "button" at bounding box center [429, 253] width 11 height 9
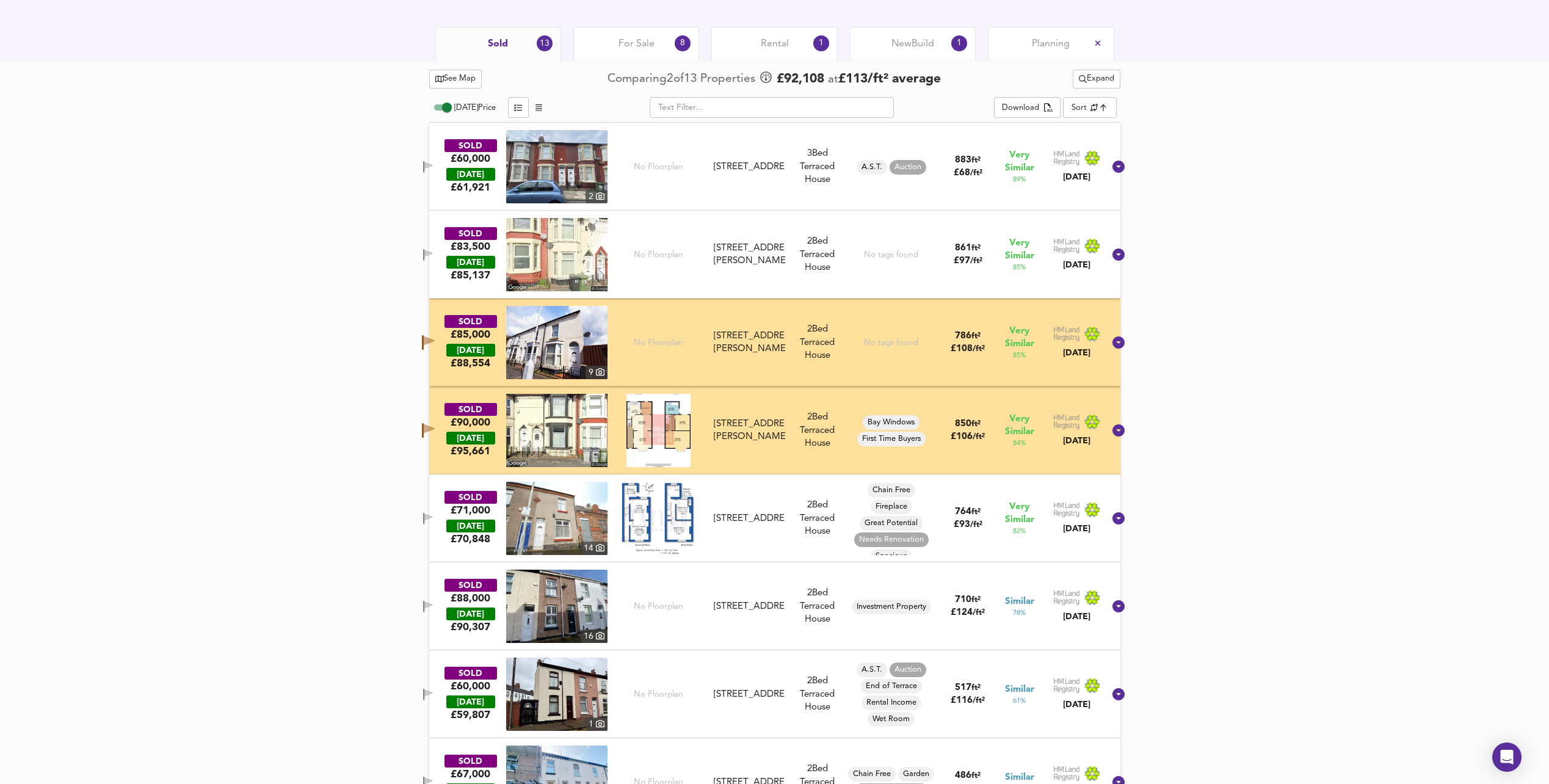
click at [435, 337] on icon "button" at bounding box center [428, 342] width 13 height 15
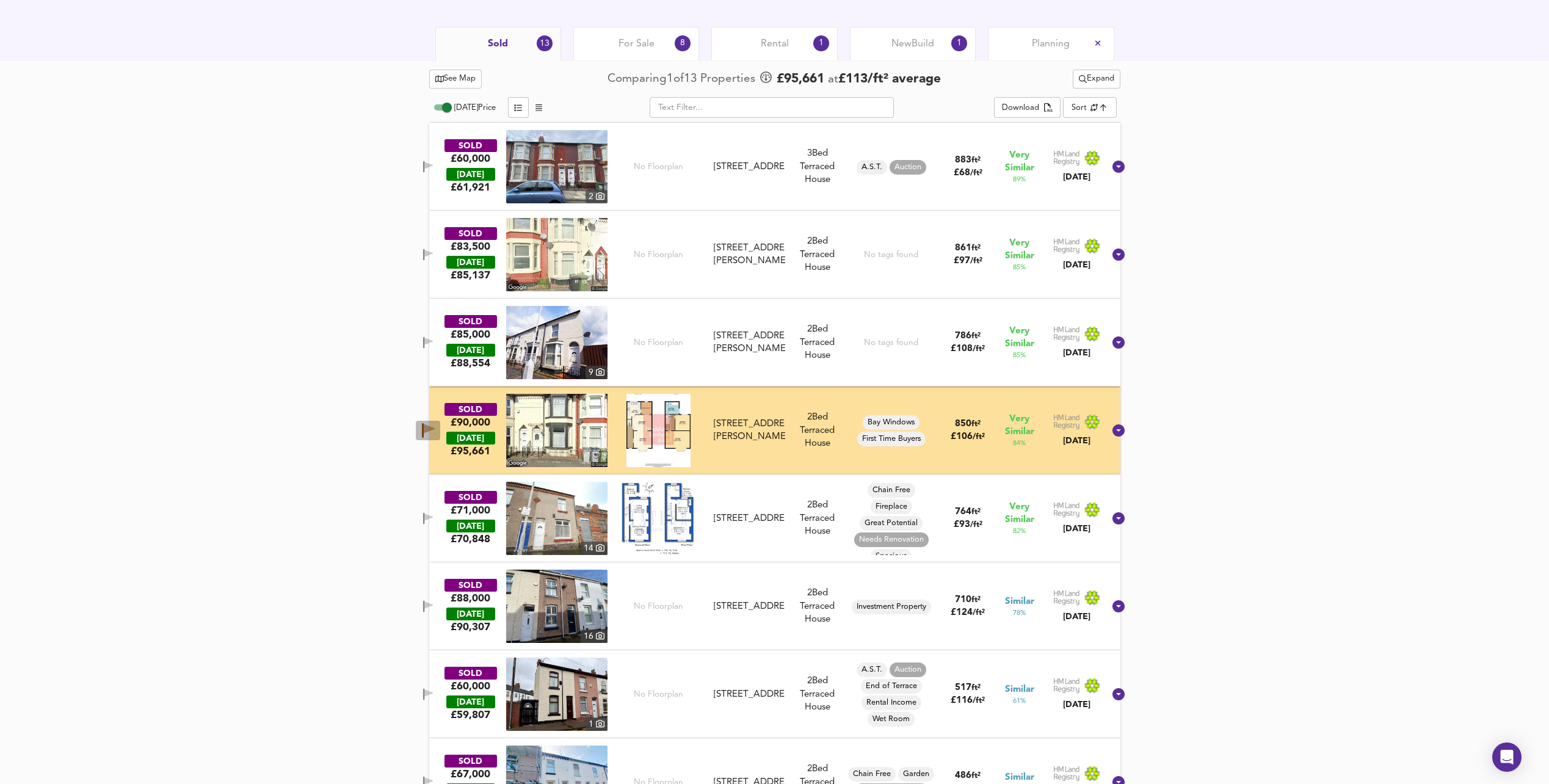
click at [435, 424] on icon "button" at bounding box center [428, 430] width 13 height 15
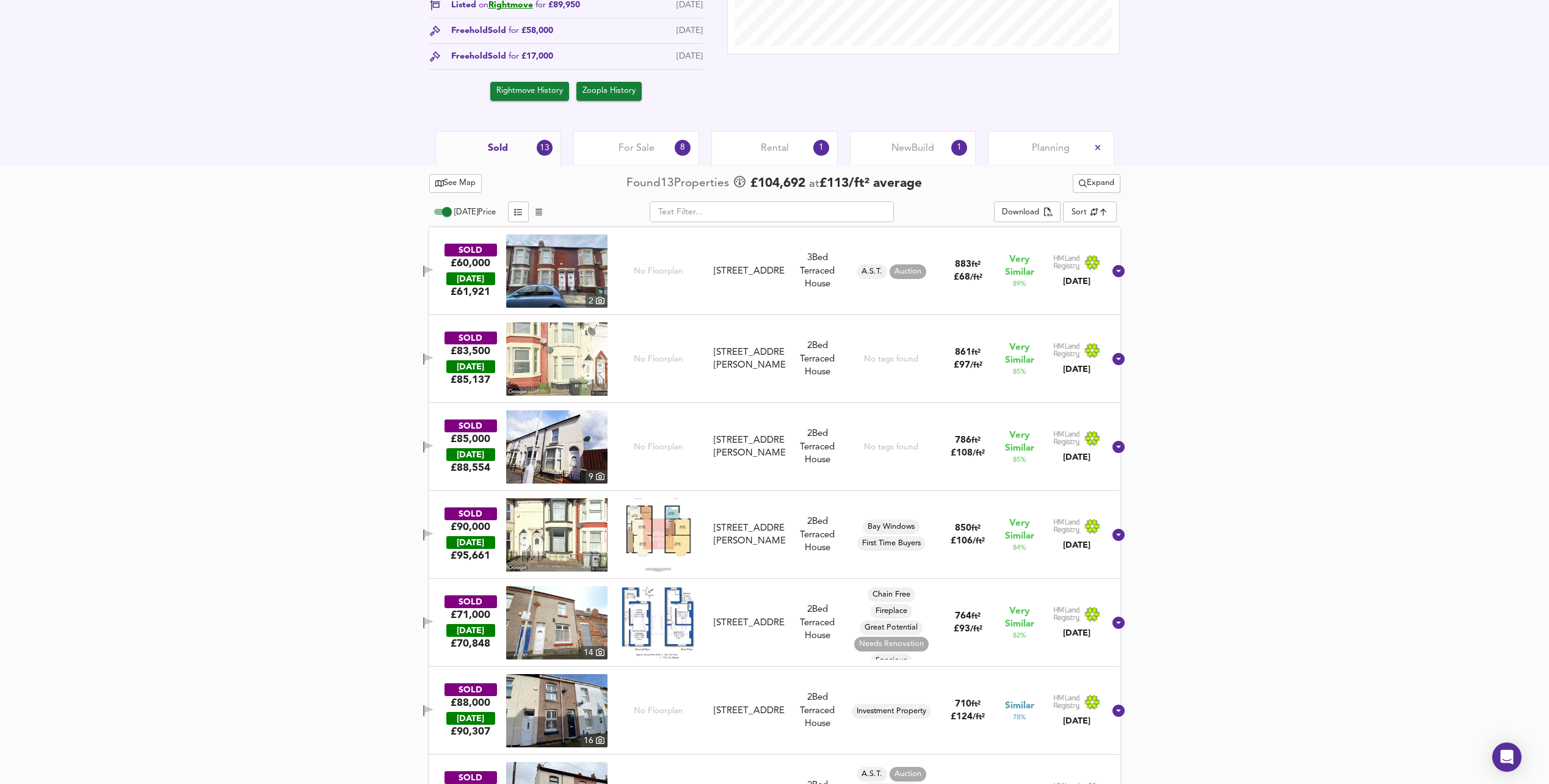
scroll to position [420, 0]
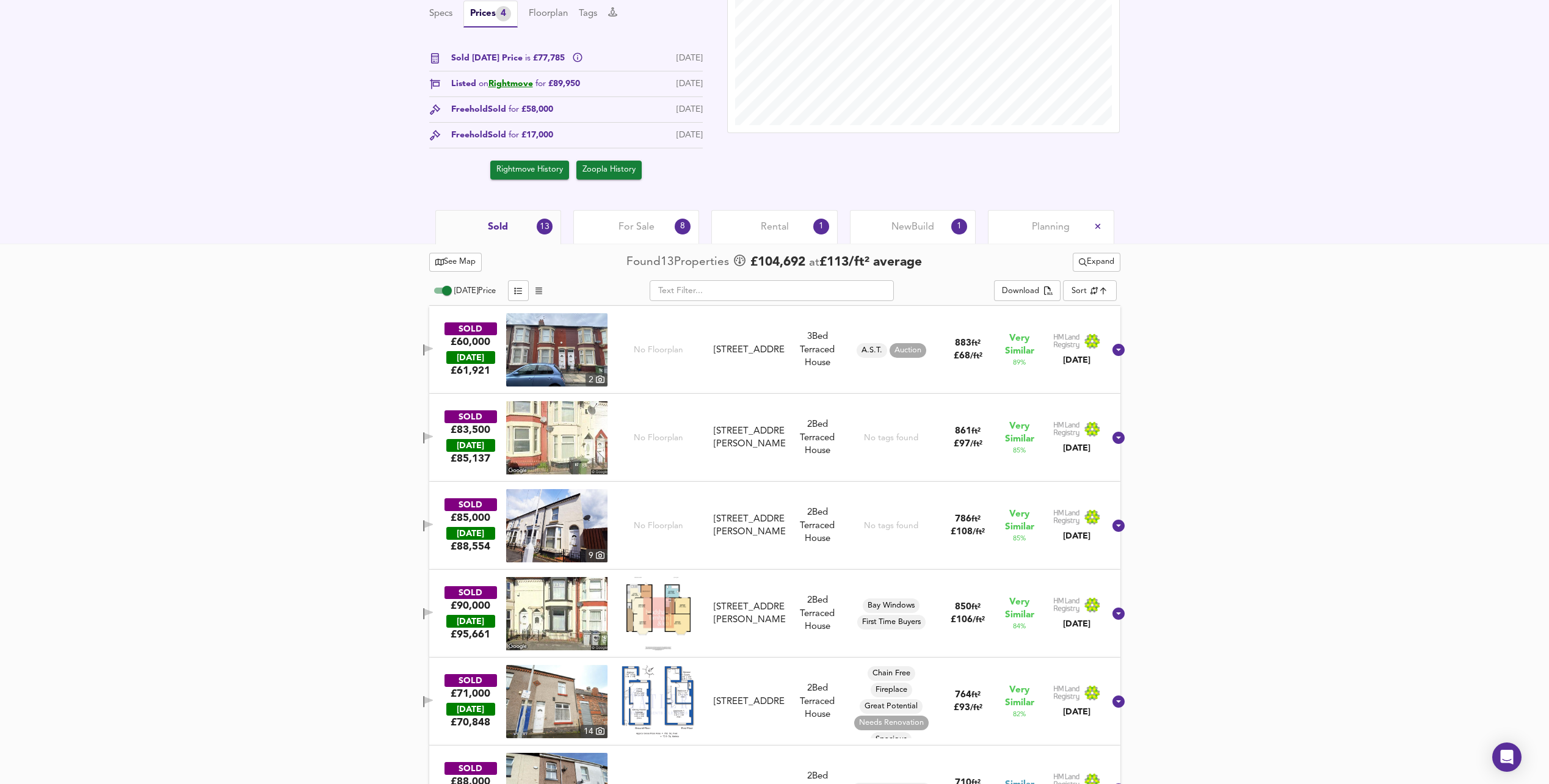
click at [779, 288] on input "text" at bounding box center [772, 290] width 244 height 21
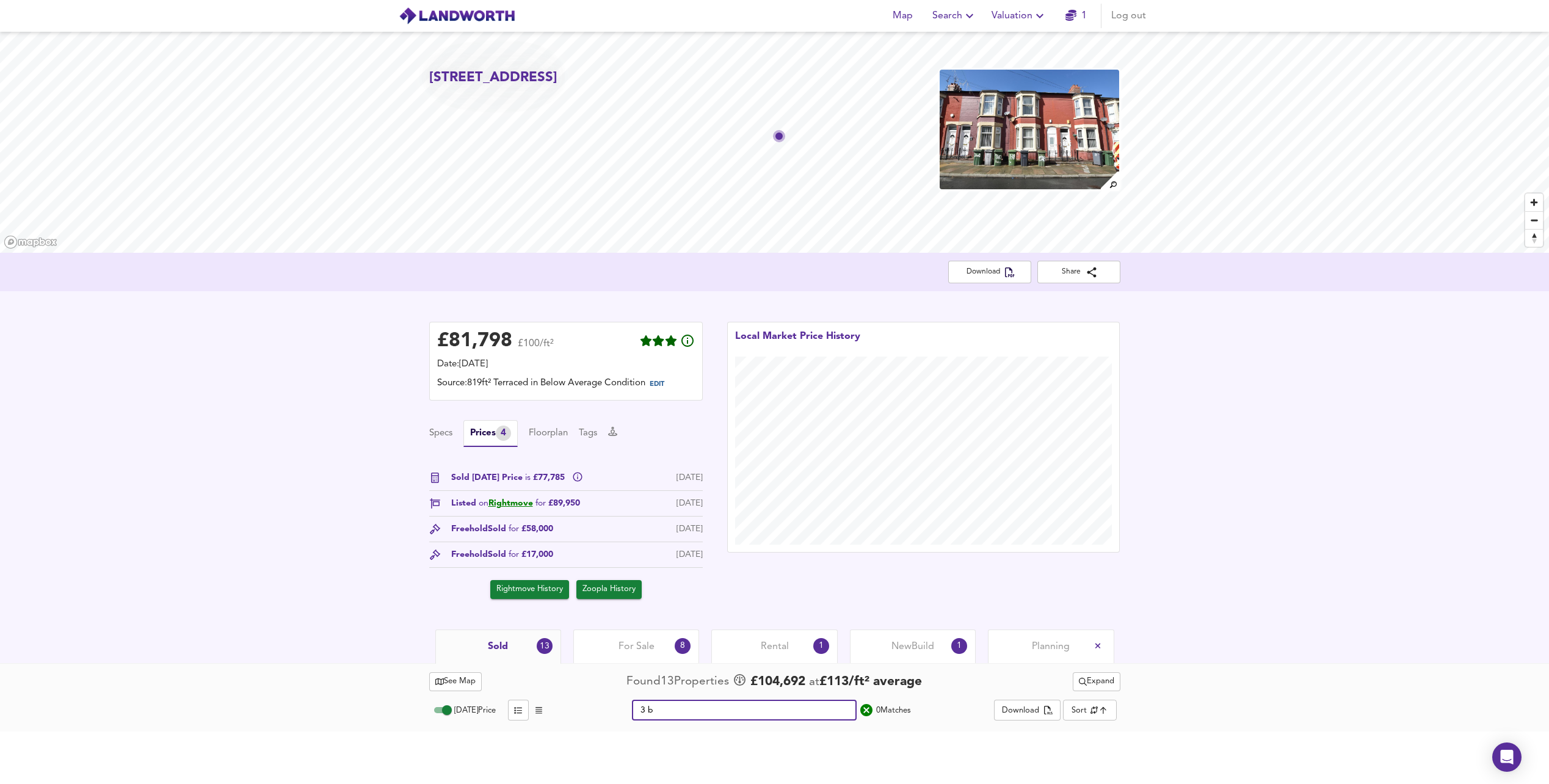
scroll to position [0, 0]
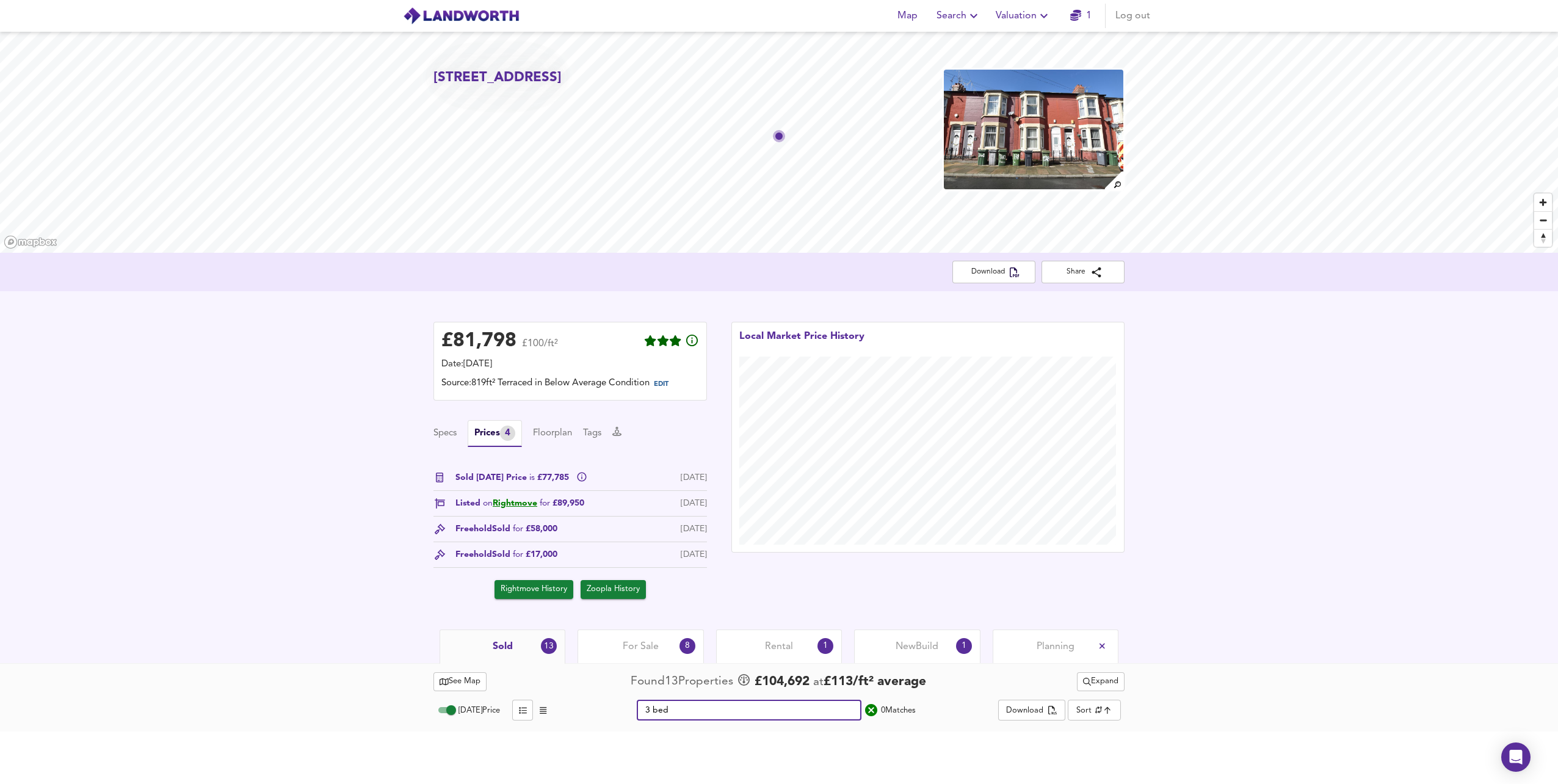
type input "3 bed"
click at [871, 709] on icon "search" at bounding box center [871, 710] width 15 height 15
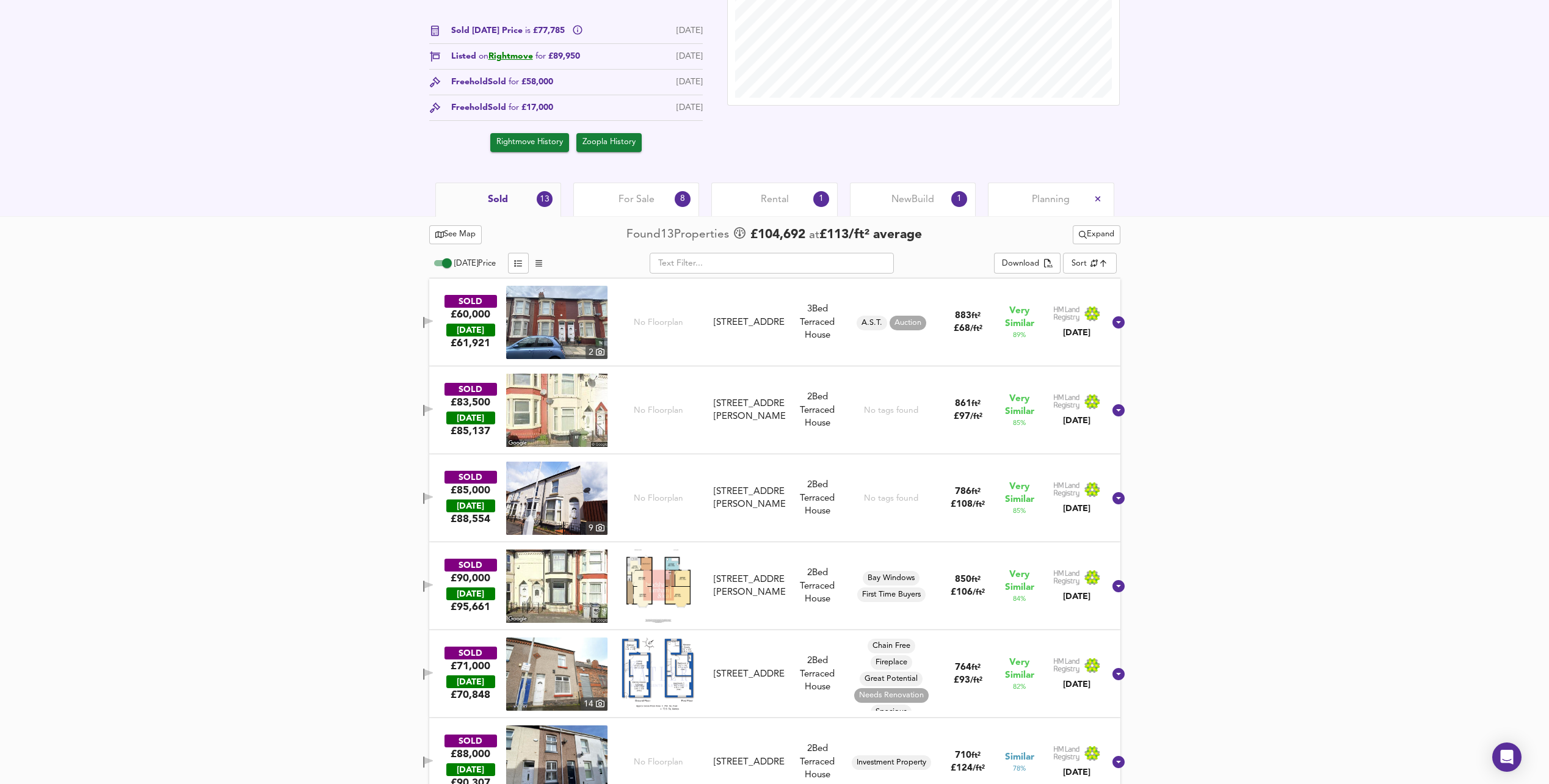
scroll to position [480, 0]
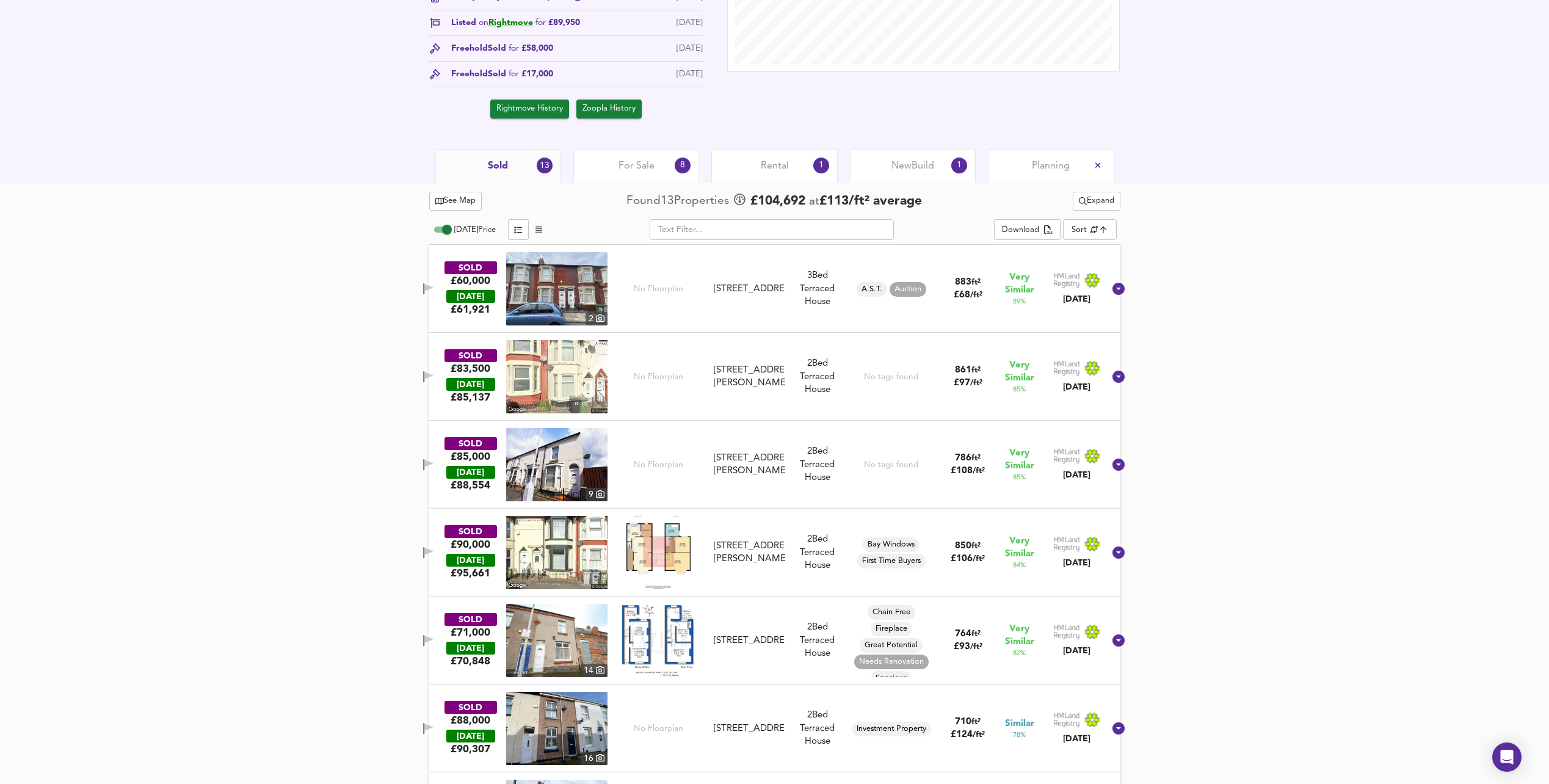
click at [780, 165] on span "Rental" at bounding box center [775, 165] width 28 height 13
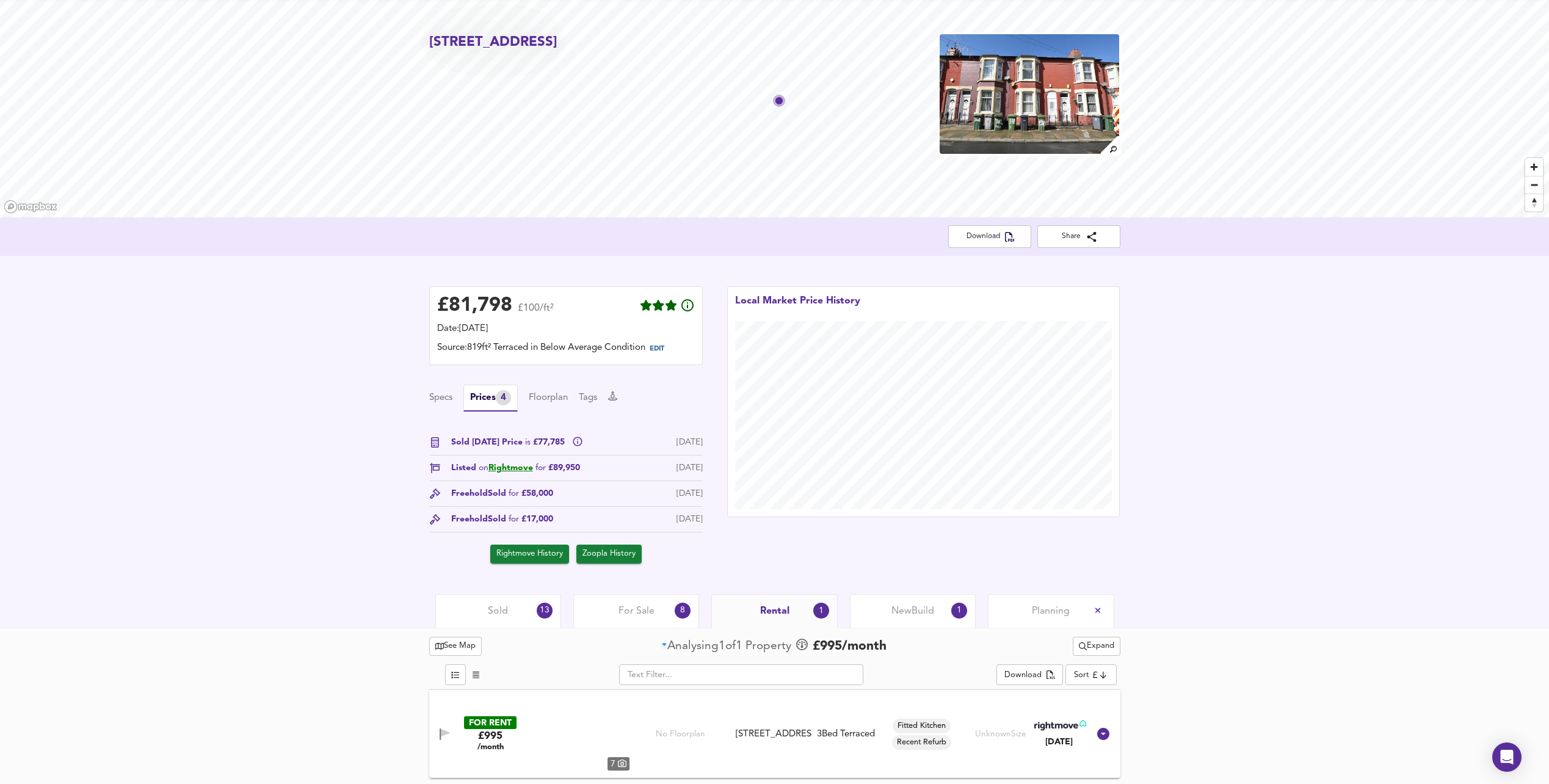
scroll to position [36, 0]
click at [831, 737] on div "3 Bed Terraced" at bounding box center [846, 734] width 58 height 13
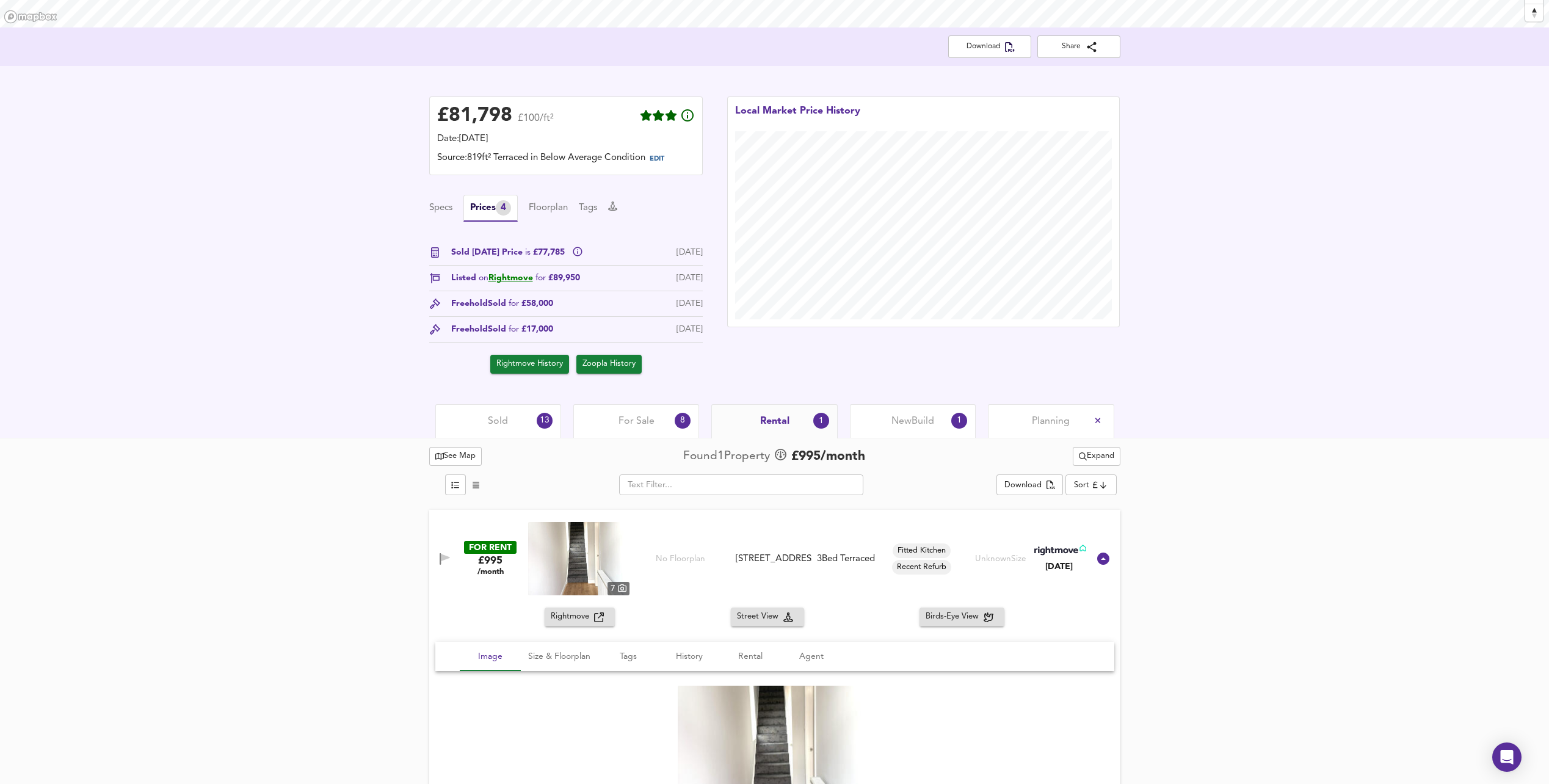
scroll to position [291, 0]
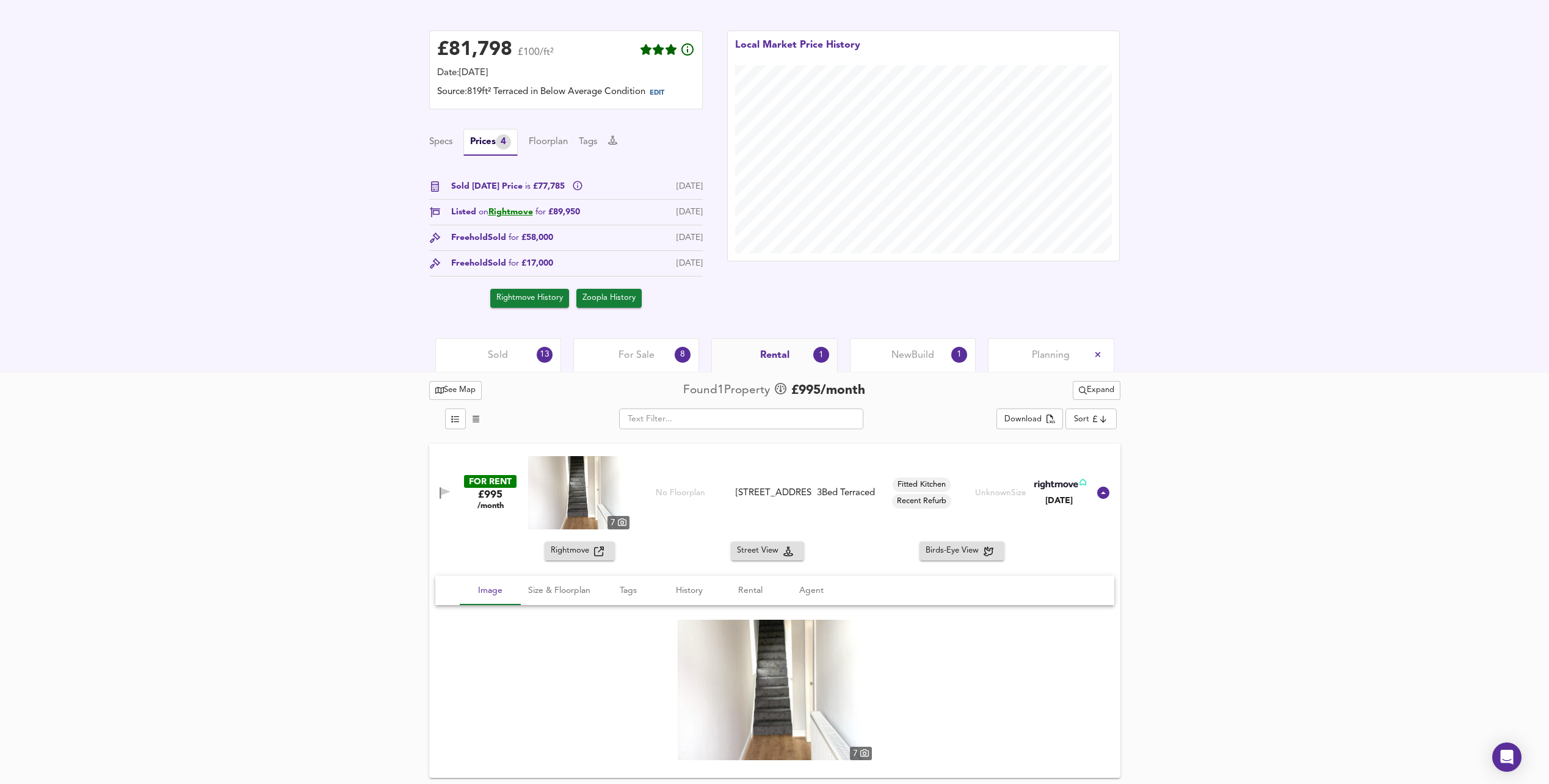
click at [838, 661] on img at bounding box center [775, 690] width 194 height 141
